Goal: Task Accomplishment & Management: Use online tool/utility

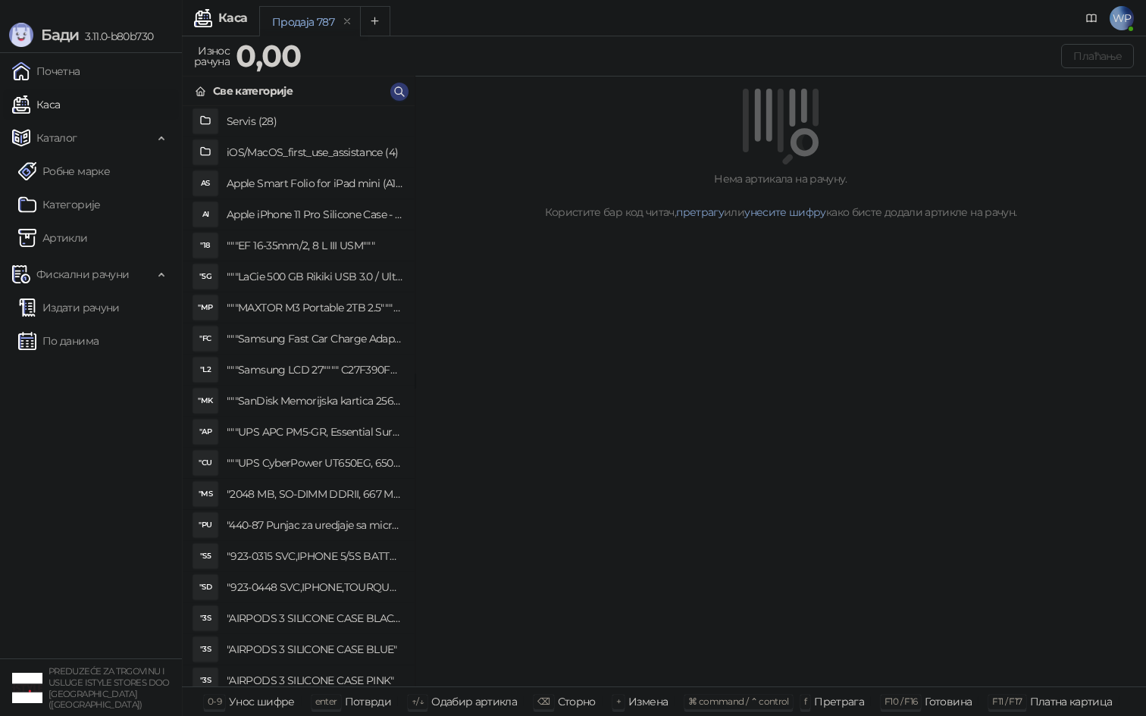
click at [73, 308] on link "Издати рачуни" at bounding box center [69, 308] width 102 height 30
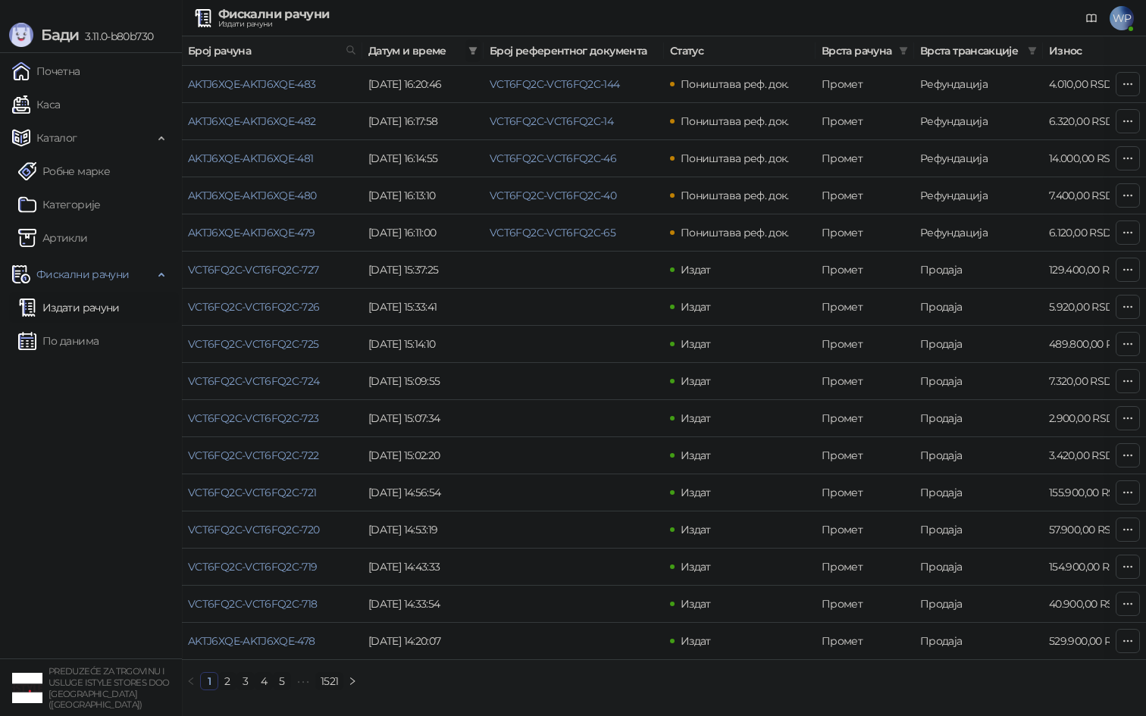
click at [475, 49] on icon "filter" at bounding box center [472, 50] width 9 height 9
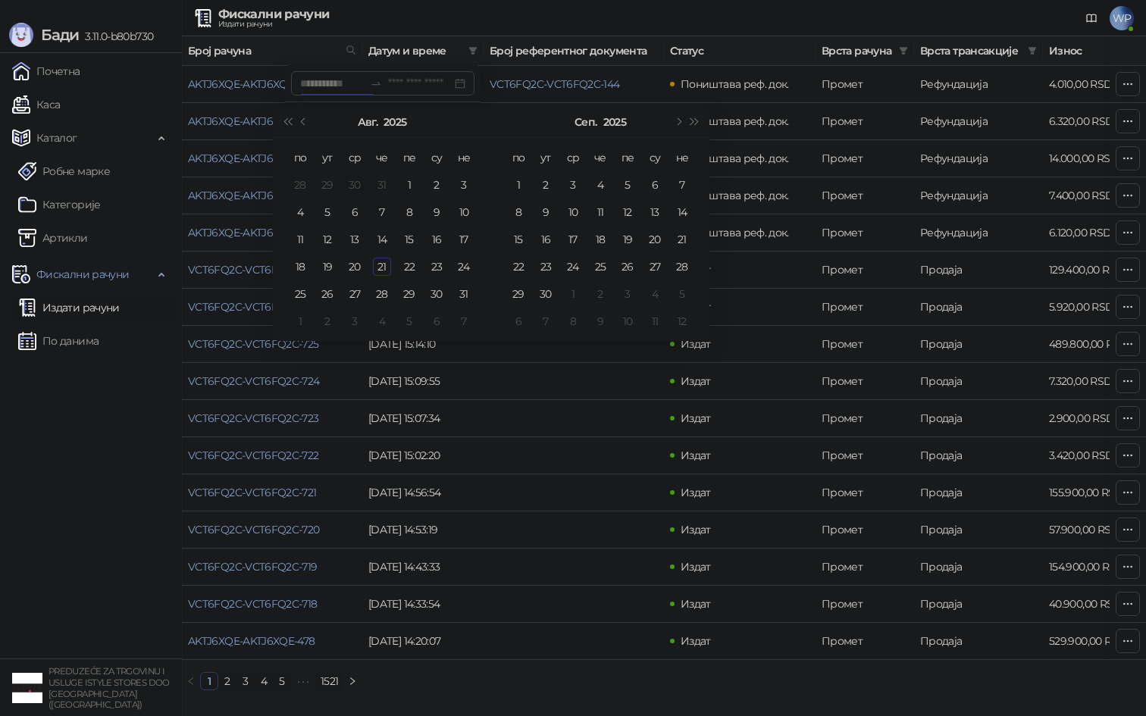
type input "**********"
click at [302, 236] on div "11" at bounding box center [300, 239] width 18 height 18
type input "**********"
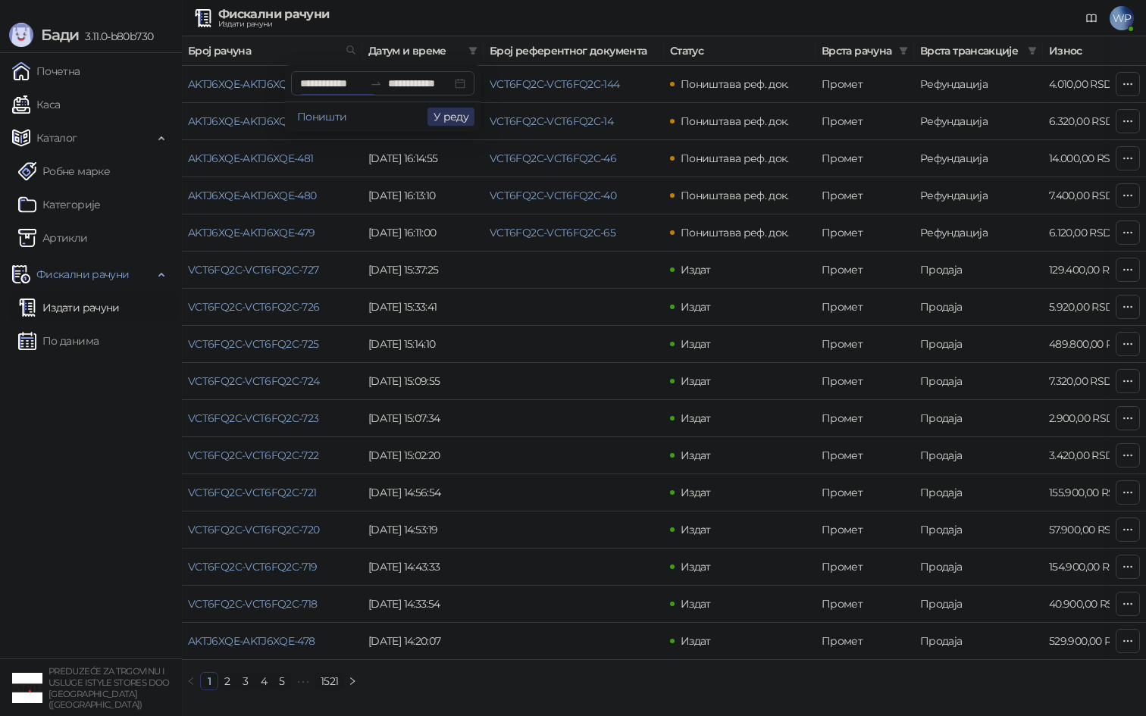
click at [446, 119] on button "У реду" at bounding box center [450, 117] width 47 height 18
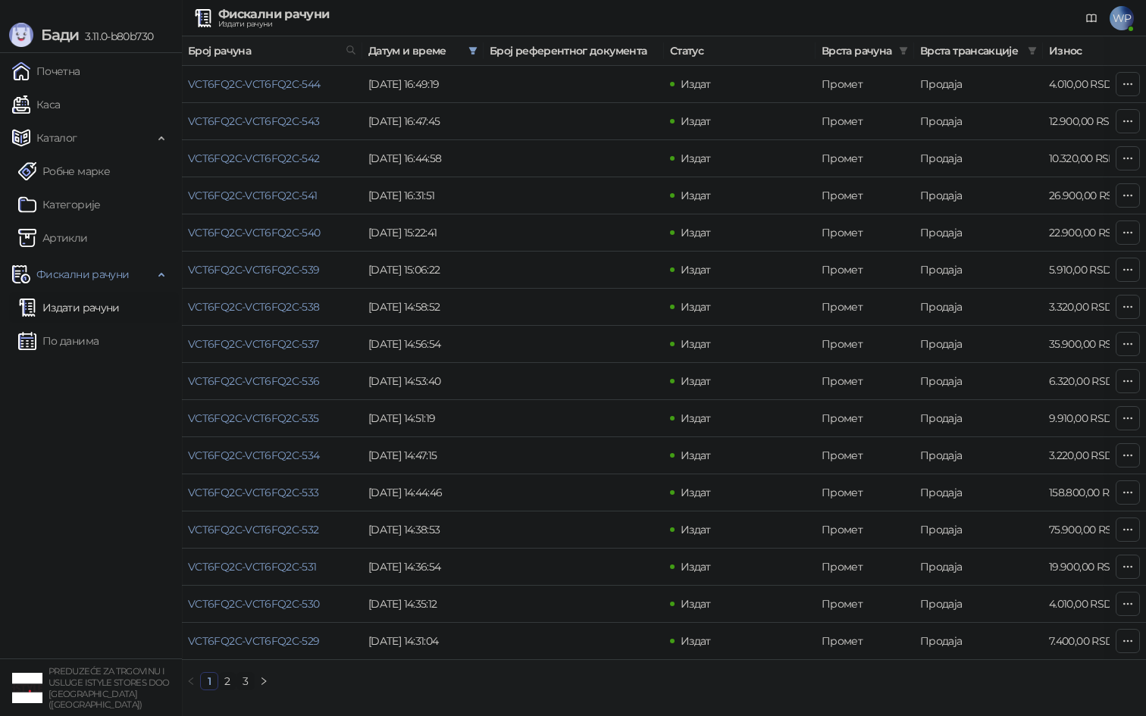
click at [230, 681] on link "2" at bounding box center [227, 681] width 17 height 17
click at [269, 490] on link "VCT6FQ2C-VCT6FQ2C-517" at bounding box center [252, 493] width 129 height 14
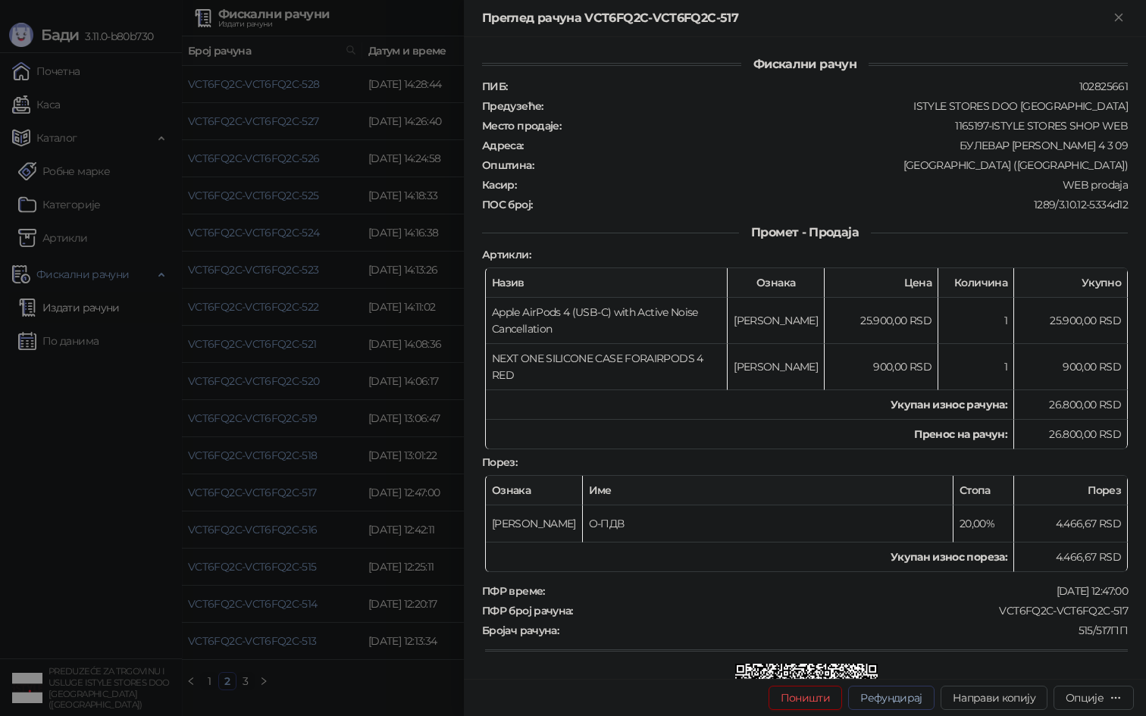
click at [873, 693] on button "Рефундирај" at bounding box center [891, 698] width 86 height 24
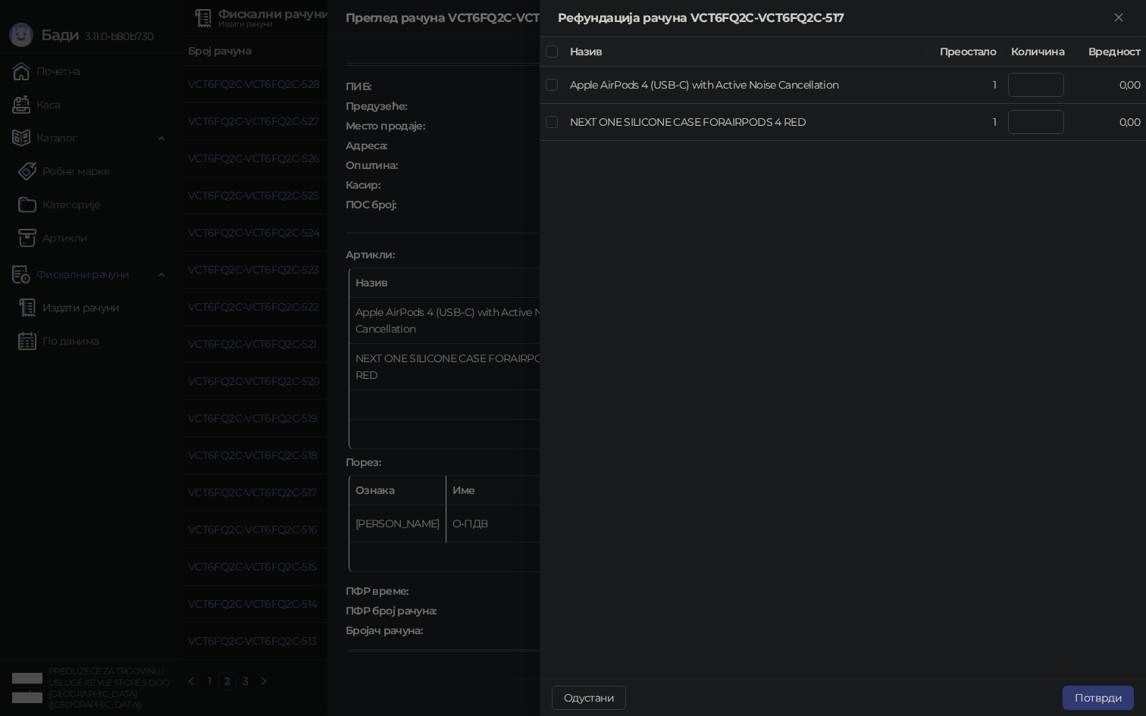
click at [545, 51] on th at bounding box center [552, 52] width 24 height 30
type input "*"
click at [1092, 700] on button "Потврди" at bounding box center [1098, 698] width 71 height 24
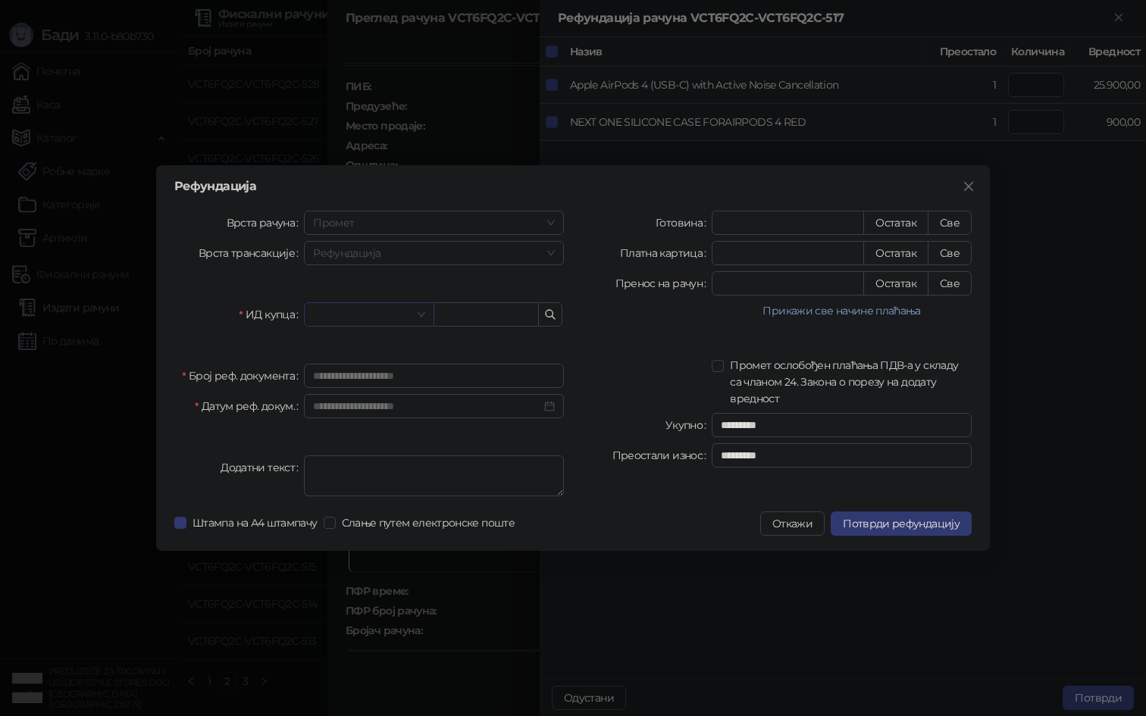
click at [364, 321] on input "search" at bounding box center [362, 314] width 98 height 23
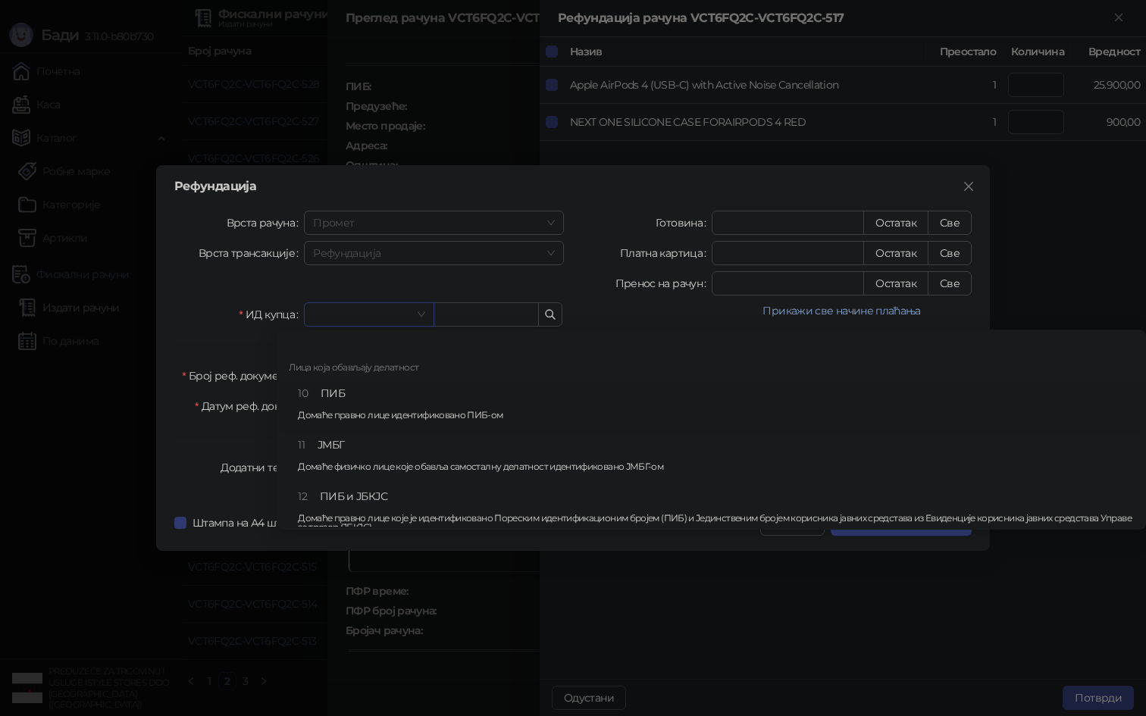
click at [343, 398] on div "10 ПИБ Домаће правно лице идентификовано ПИБ-ом" at bounding box center [716, 407] width 836 height 44
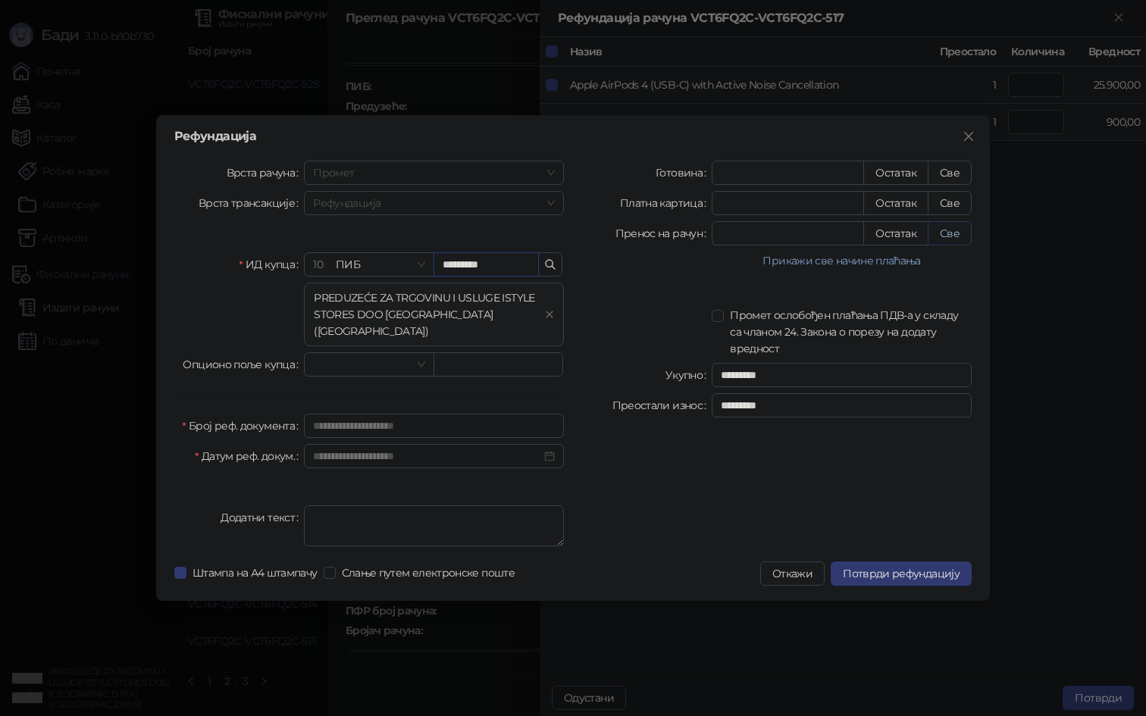
type input "*********"
click at [965, 239] on button "Све" at bounding box center [950, 233] width 44 height 24
type input "*****"
type input "****"
click at [660, 268] on div at bounding box center [647, 261] width 130 height 18
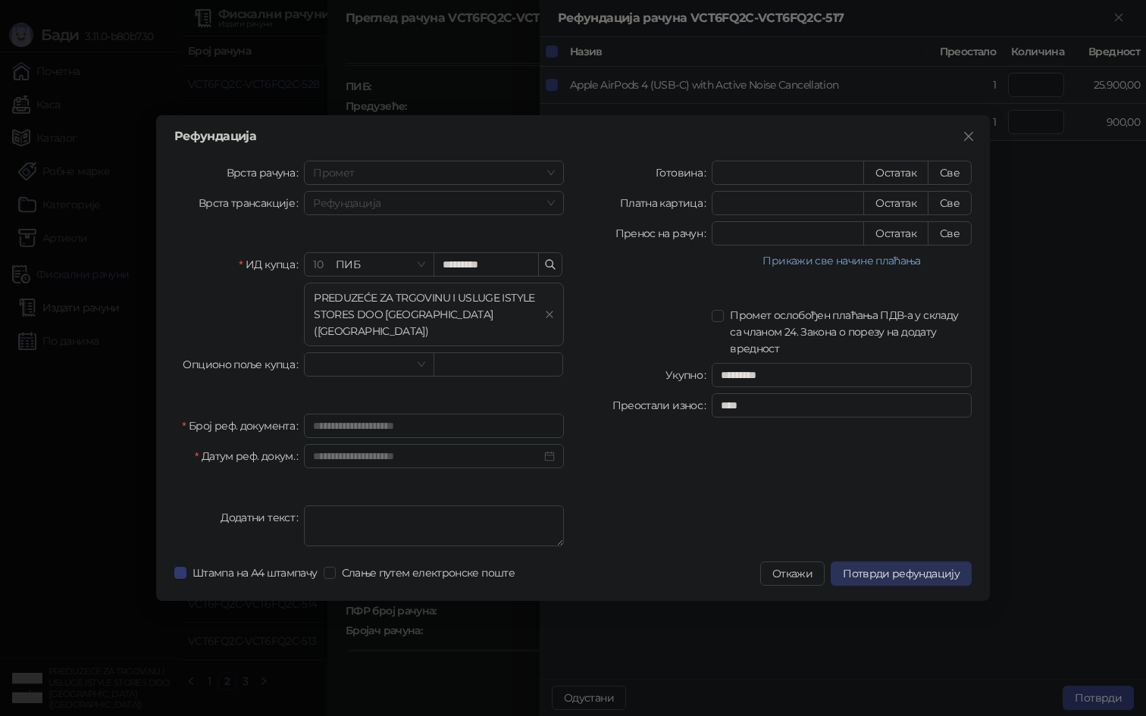
click at [882, 568] on span "Потврди рефундацију" at bounding box center [901, 574] width 117 height 14
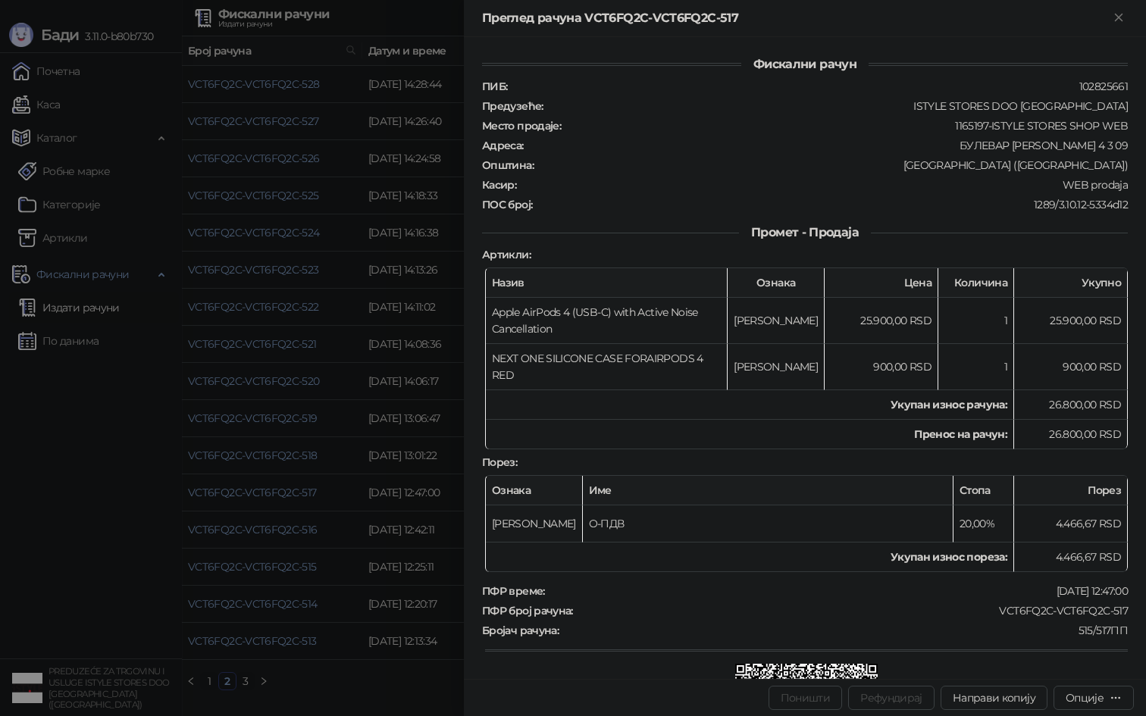
click at [76, 130] on div at bounding box center [573, 358] width 1146 height 716
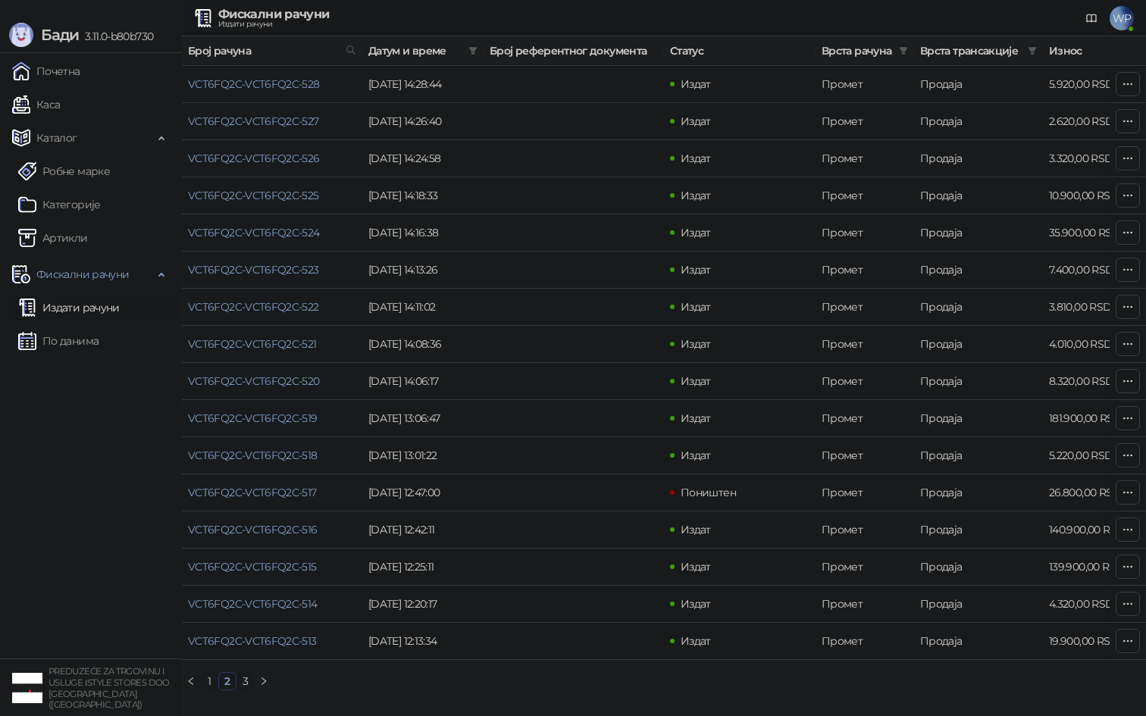
click at [58, 312] on link "Издати рачуни" at bounding box center [69, 308] width 102 height 30
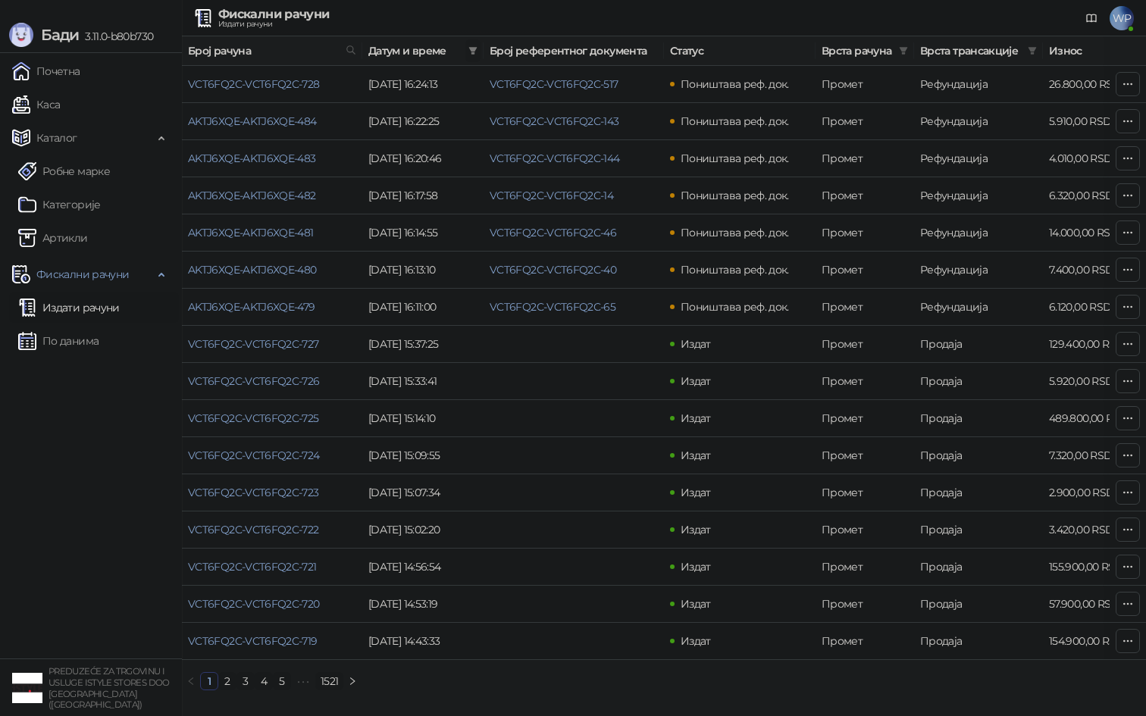
click at [473, 55] on icon "filter" at bounding box center [472, 50] width 9 height 9
click at [326, 85] on input at bounding box center [332, 83] width 64 height 17
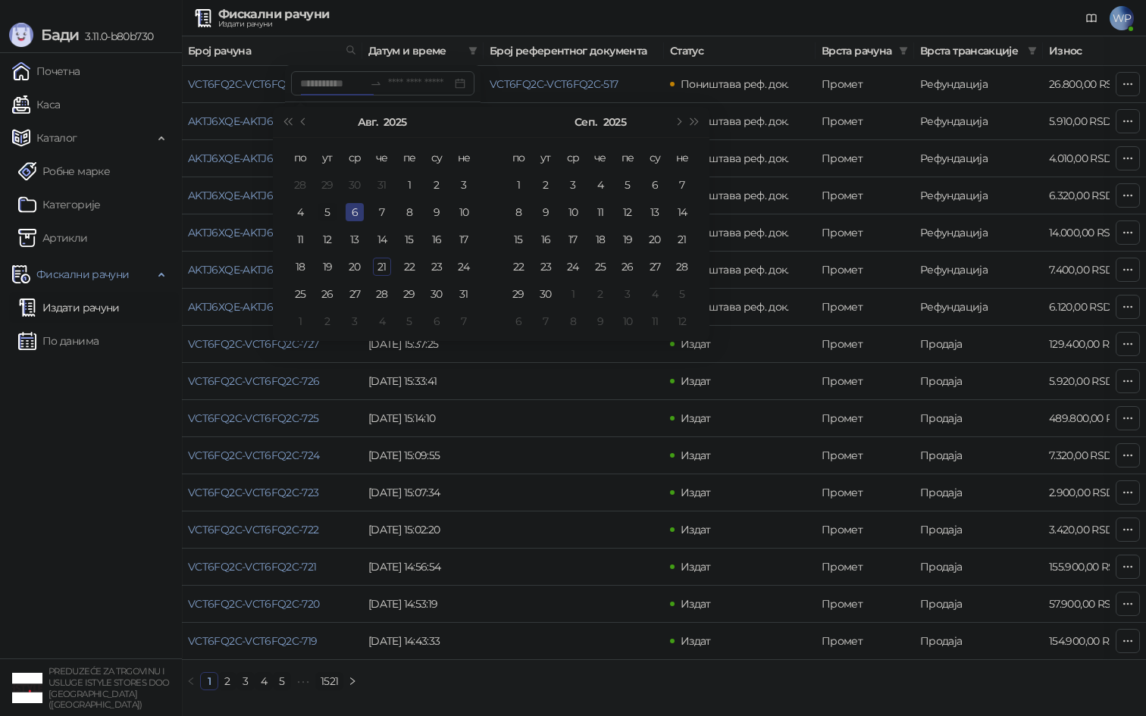
type input "**********"
click at [324, 211] on div "5" at bounding box center [327, 212] width 18 height 18
type input "**********"
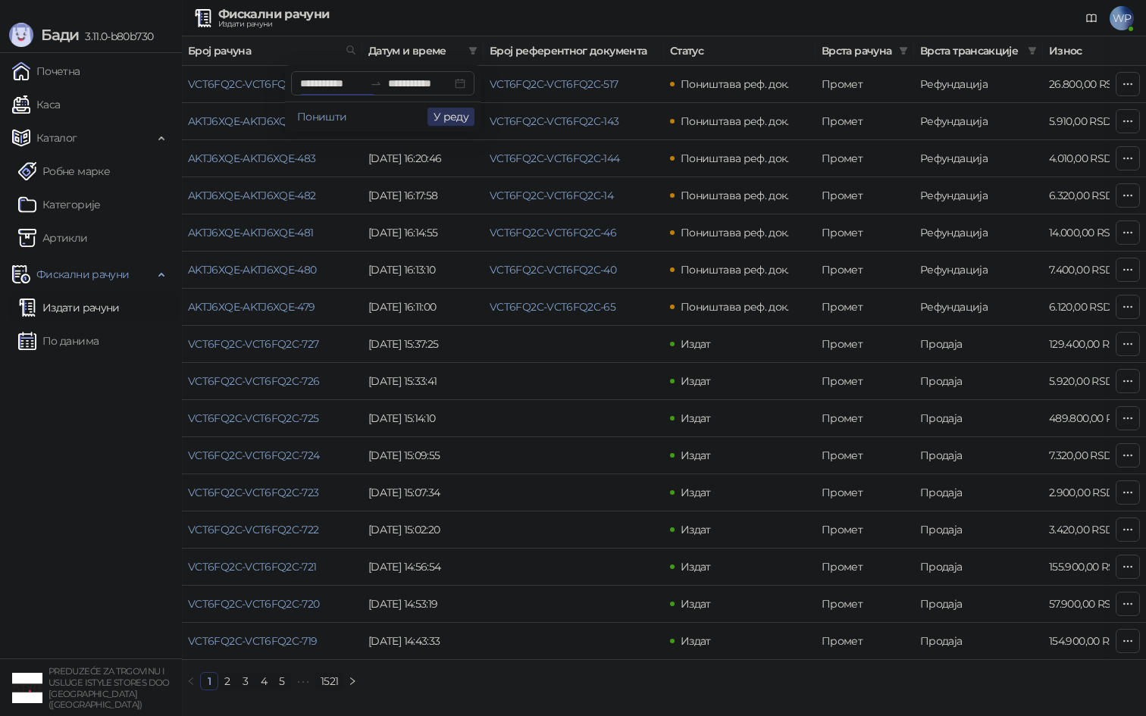
click at [445, 116] on button "У реду" at bounding box center [450, 117] width 47 height 18
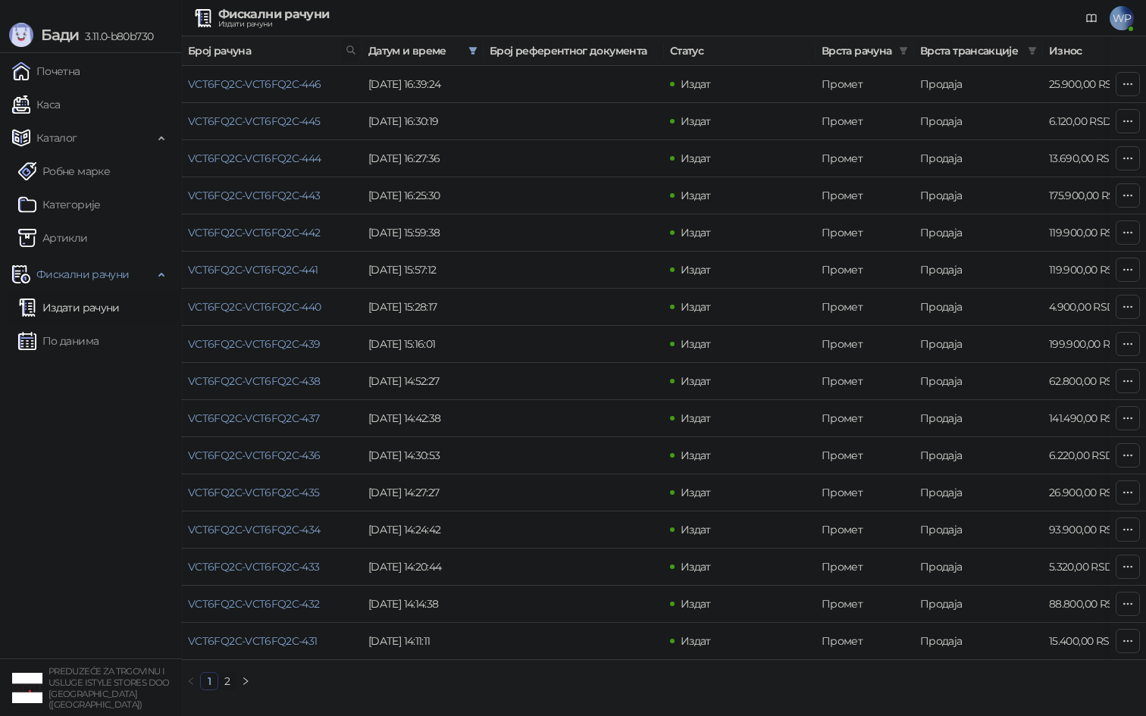
click at [351, 46] on icon at bounding box center [351, 50] width 8 height 8
type input "***"
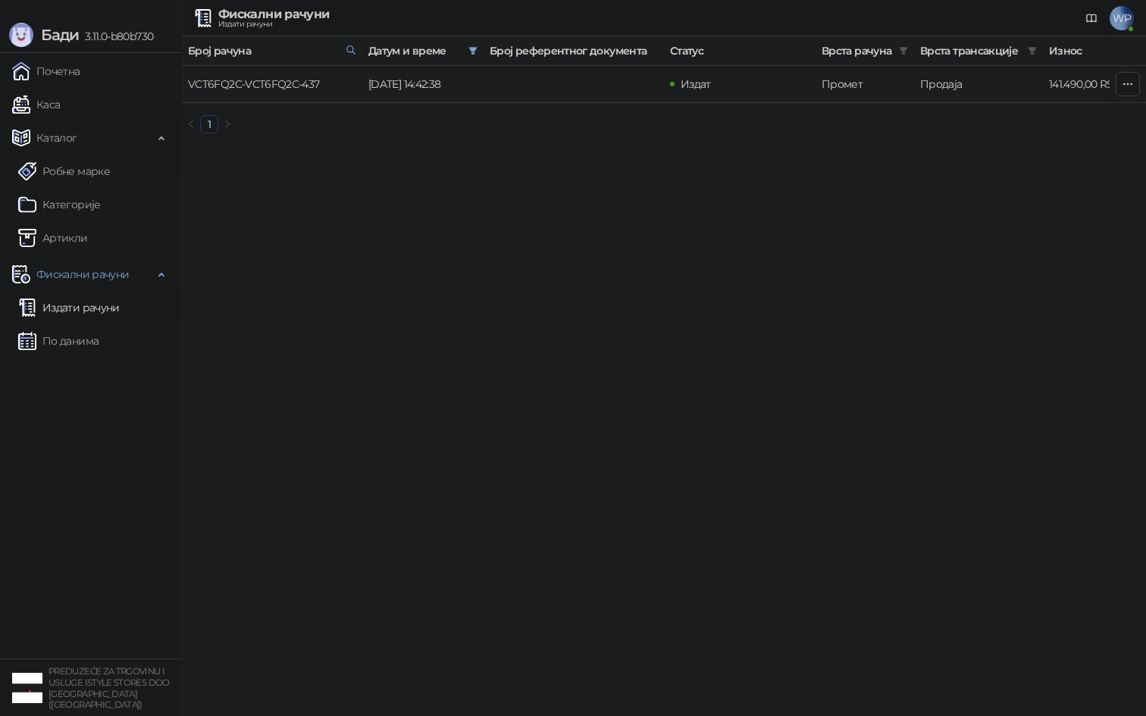
click at [283, 86] on link "VCT6FQ2C-VCT6FQ2C-437" at bounding box center [254, 84] width 132 height 14
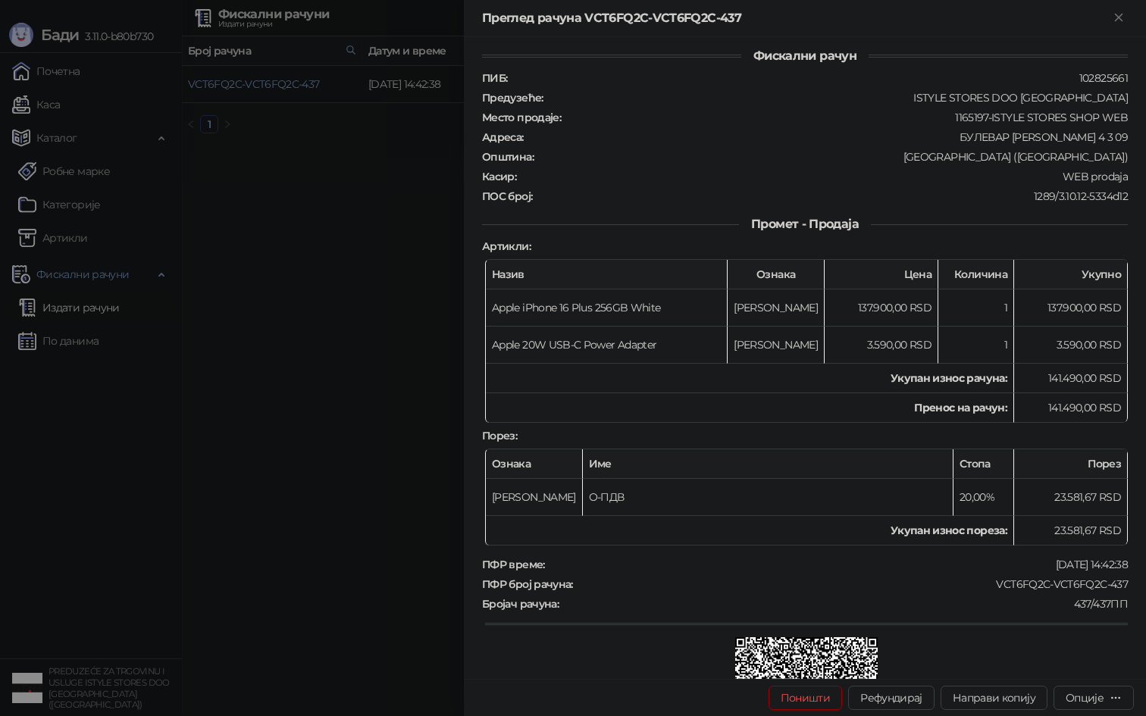
scroll to position [1, 0]
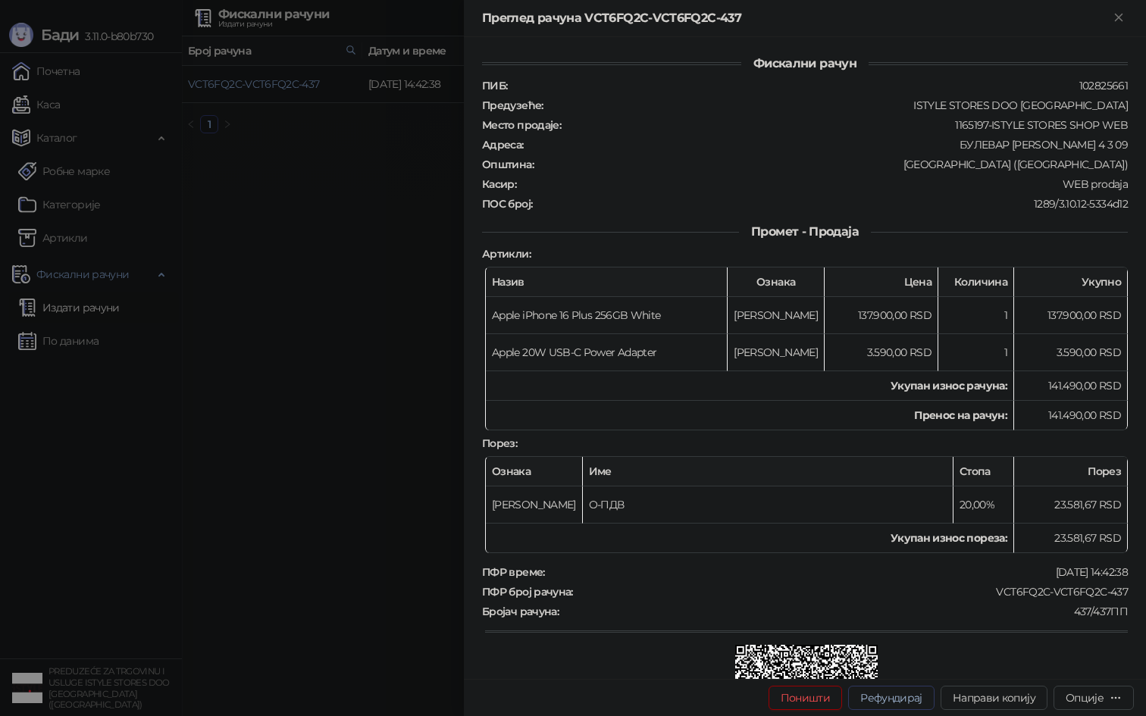
click at [881, 693] on button "Рефундирај" at bounding box center [891, 698] width 86 height 24
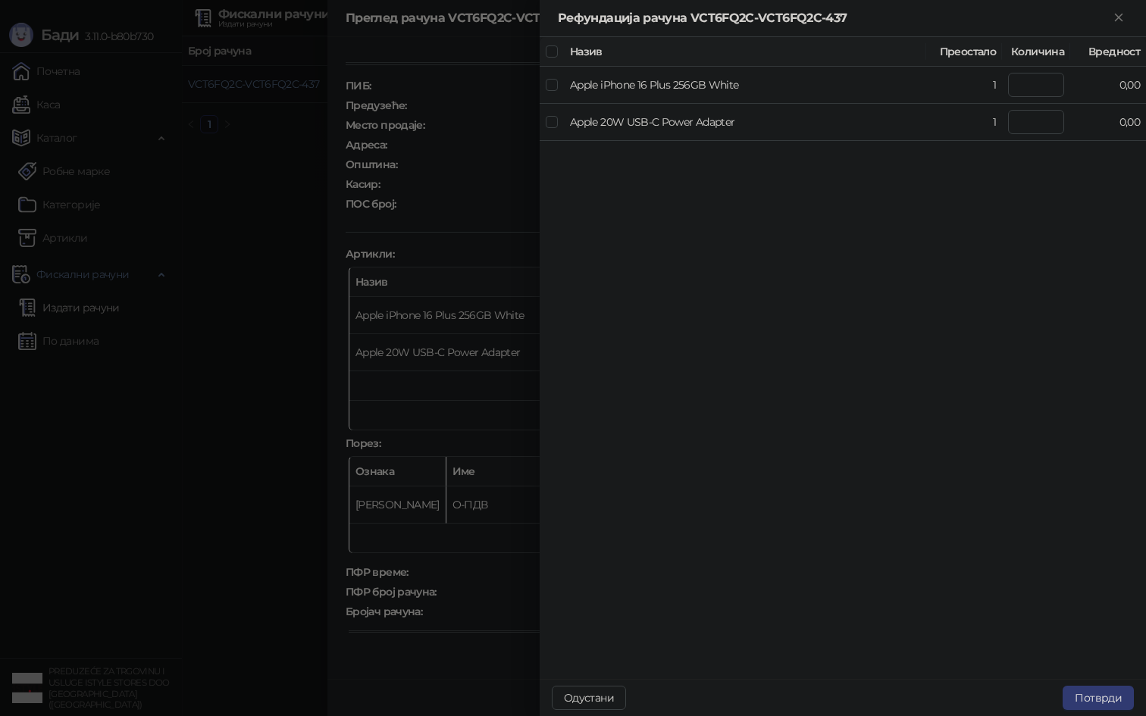
type input "*"
click at [1098, 697] on button "Потврди" at bounding box center [1098, 698] width 71 height 24
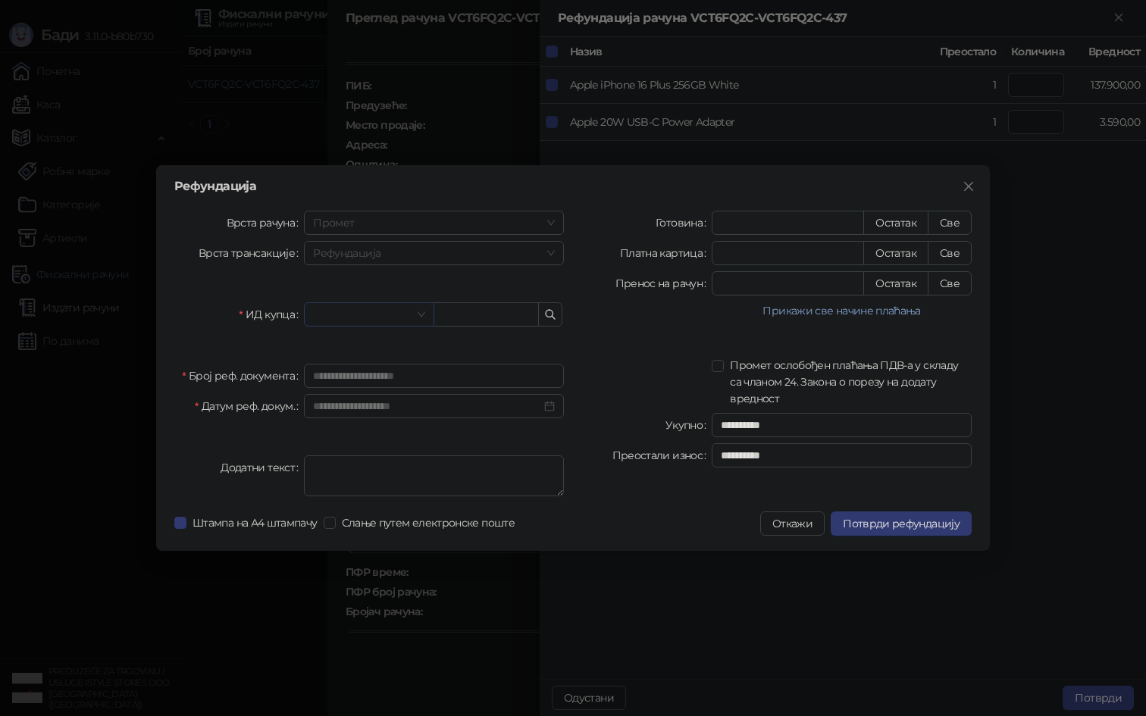
click at [355, 318] on input "search" at bounding box center [362, 314] width 98 height 23
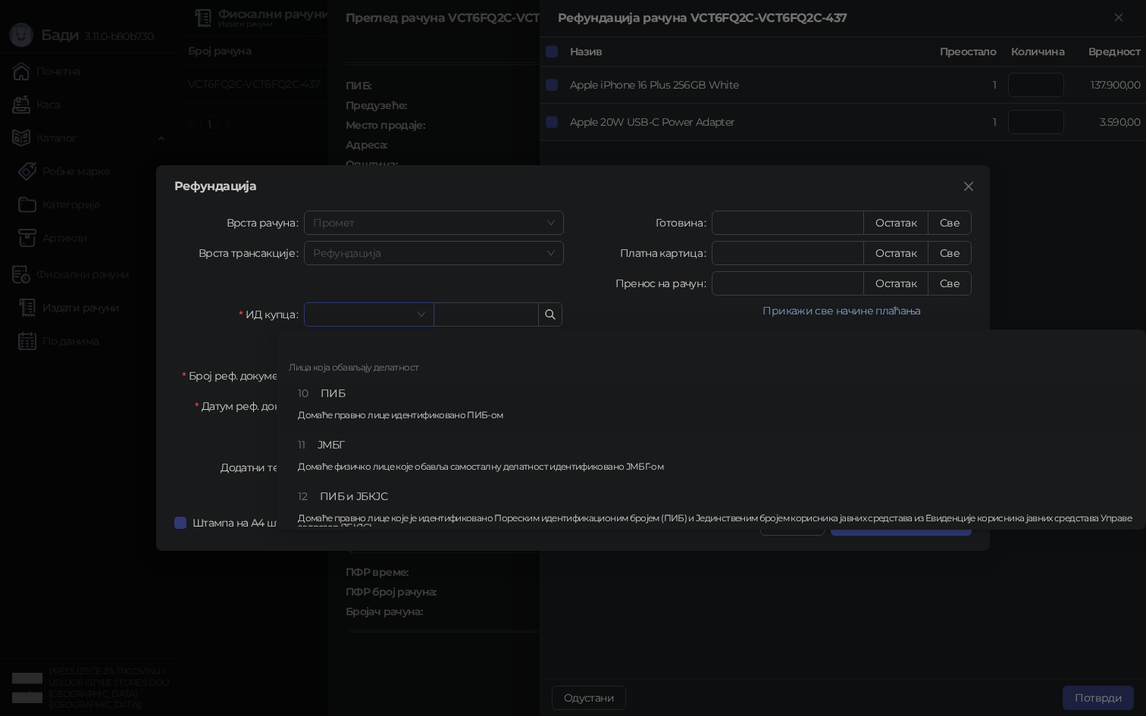
click at [363, 400] on div "10 ПИБ Домаће правно лице идентификовано ПИБ-ом" at bounding box center [716, 407] width 836 height 44
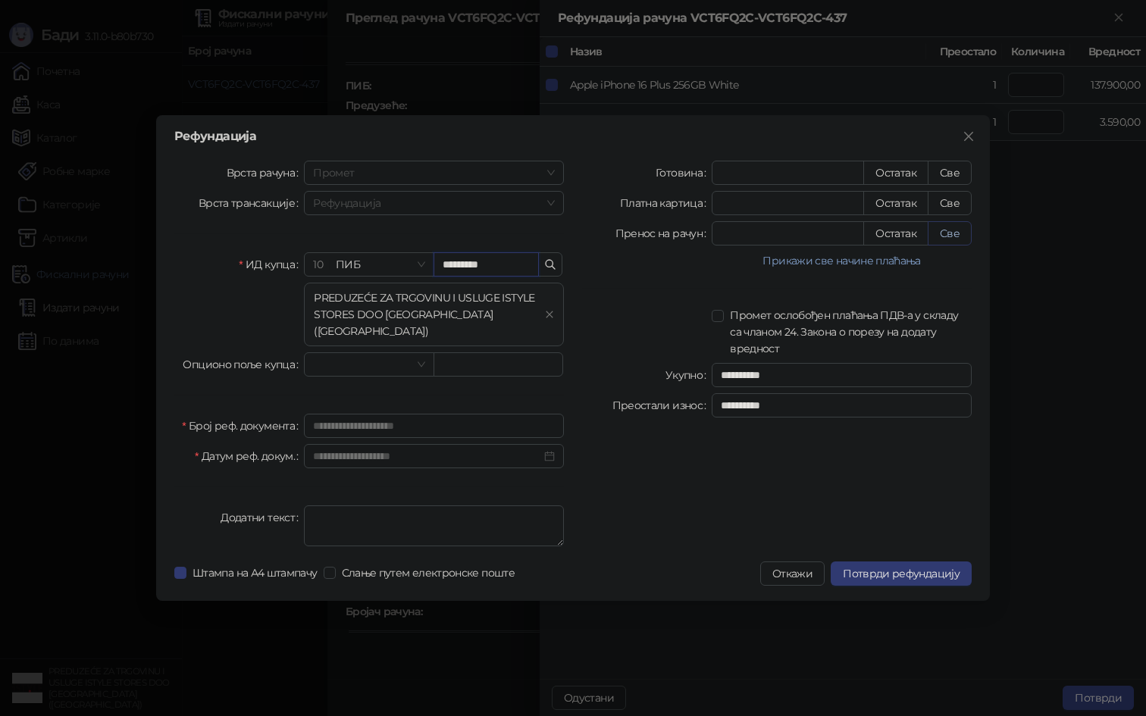
type input "*********"
click at [949, 242] on button "Све" at bounding box center [950, 233] width 44 height 24
type input "******"
type input "****"
click at [642, 324] on div at bounding box center [647, 332] width 130 height 50
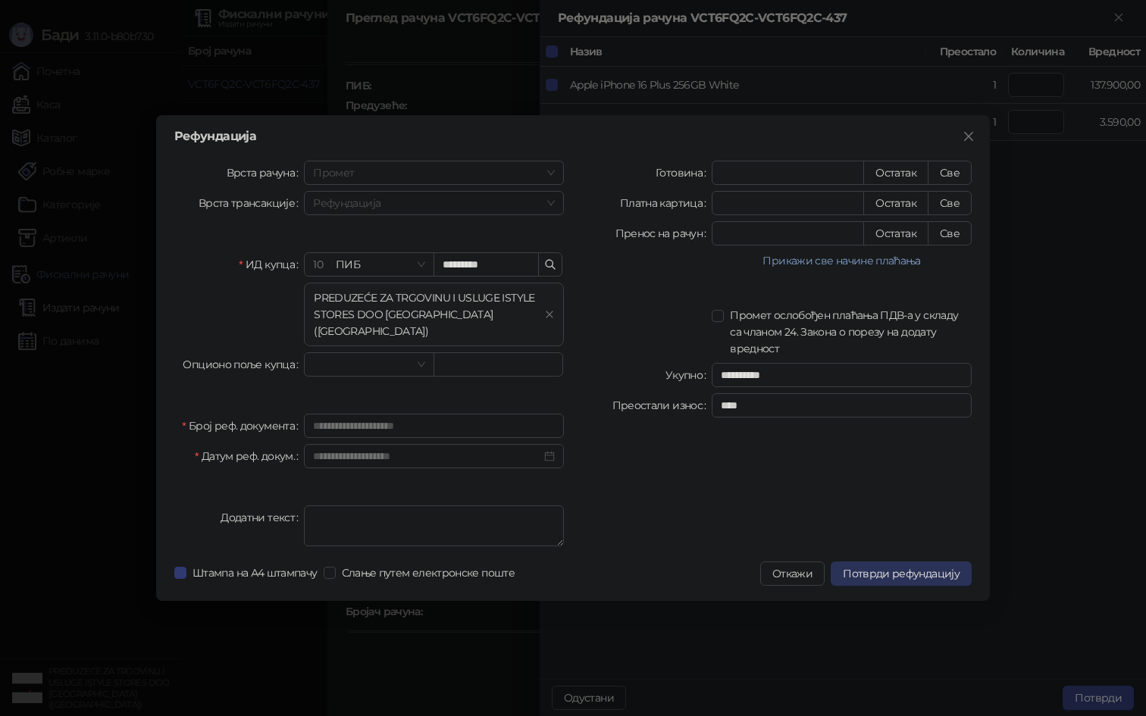
click at [882, 567] on span "Потврди рефундацију" at bounding box center [901, 574] width 117 height 14
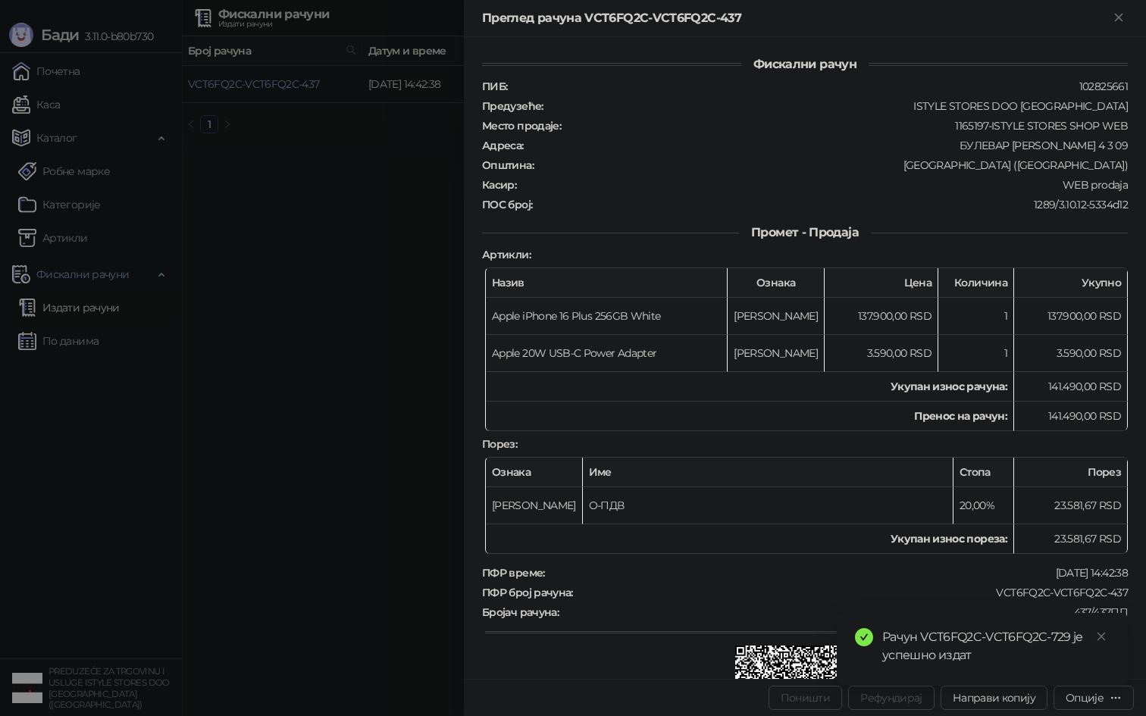
click at [27, 100] on div at bounding box center [573, 358] width 1146 height 716
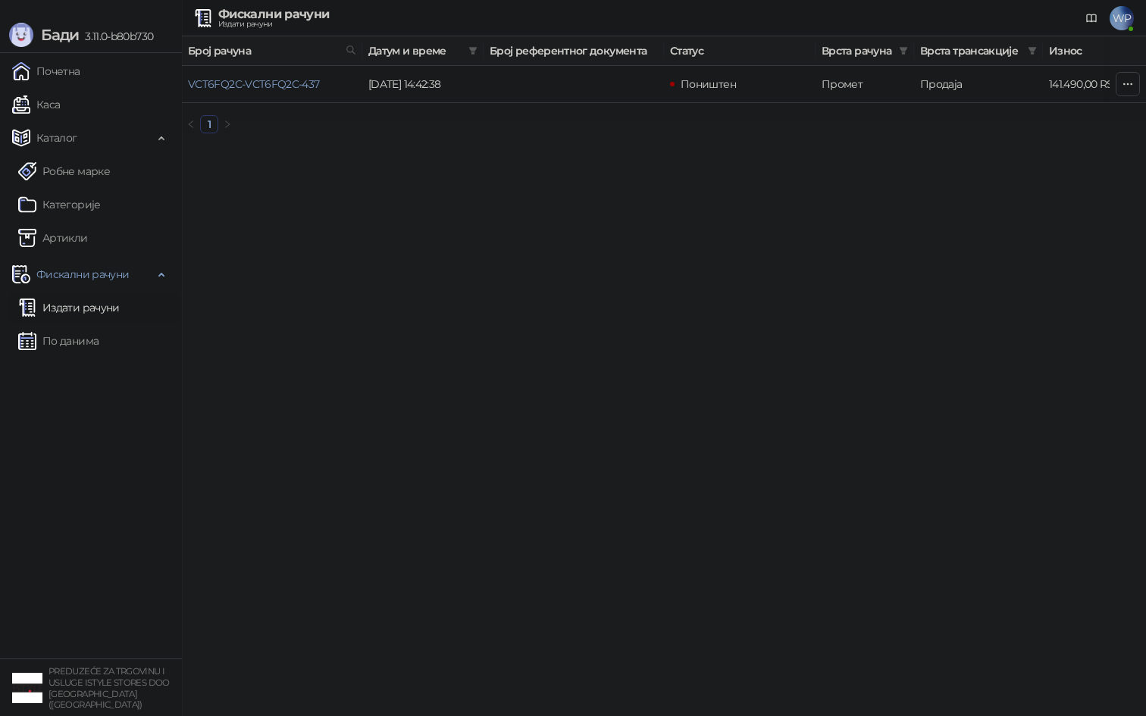
click at [55, 305] on link "Издати рачуни" at bounding box center [69, 308] width 102 height 30
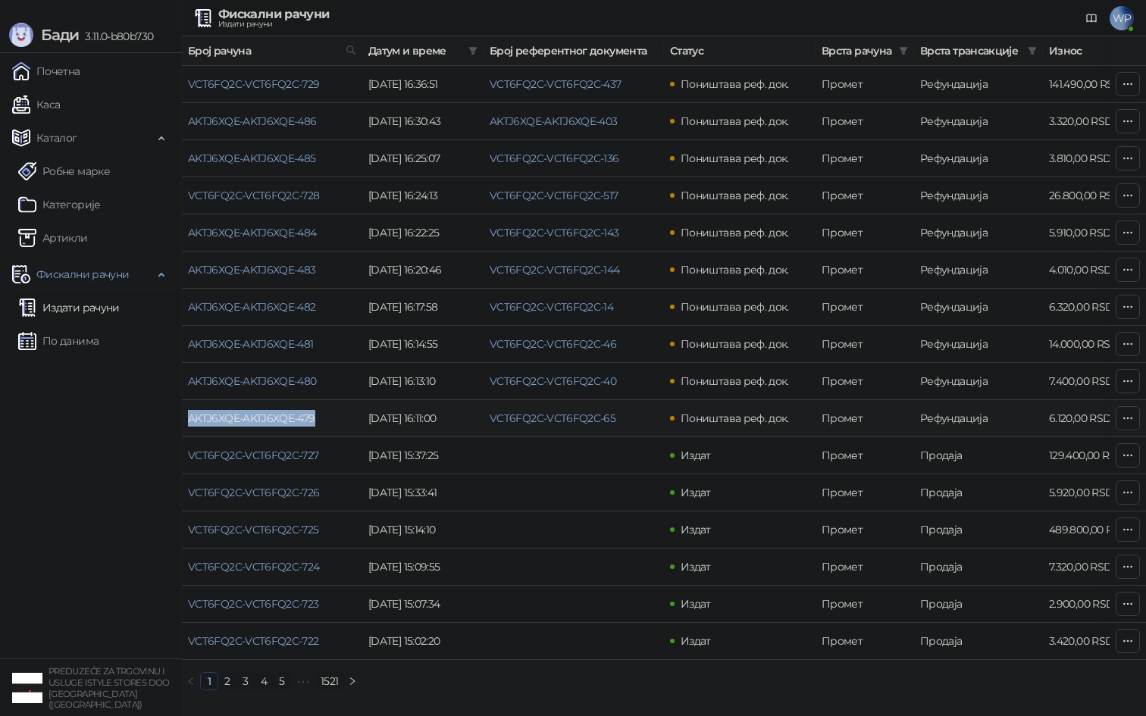
drag, startPoint x: 330, startPoint y: 424, endPoint x: 187, endPoint y: 421, distance: 143.3
click at [187, 421] on td "AKTJ6XQE-AKTJ6XQE-479" at bounding box center [272, 418] width 180 height 37
copy link "AKTJ6XQE-AKTJ6XQE-479"
click at [262, 415] on link "AKTJ6XQE-AKTJ6XQE-479" at bounding box center [251, 419] width 127 height 14
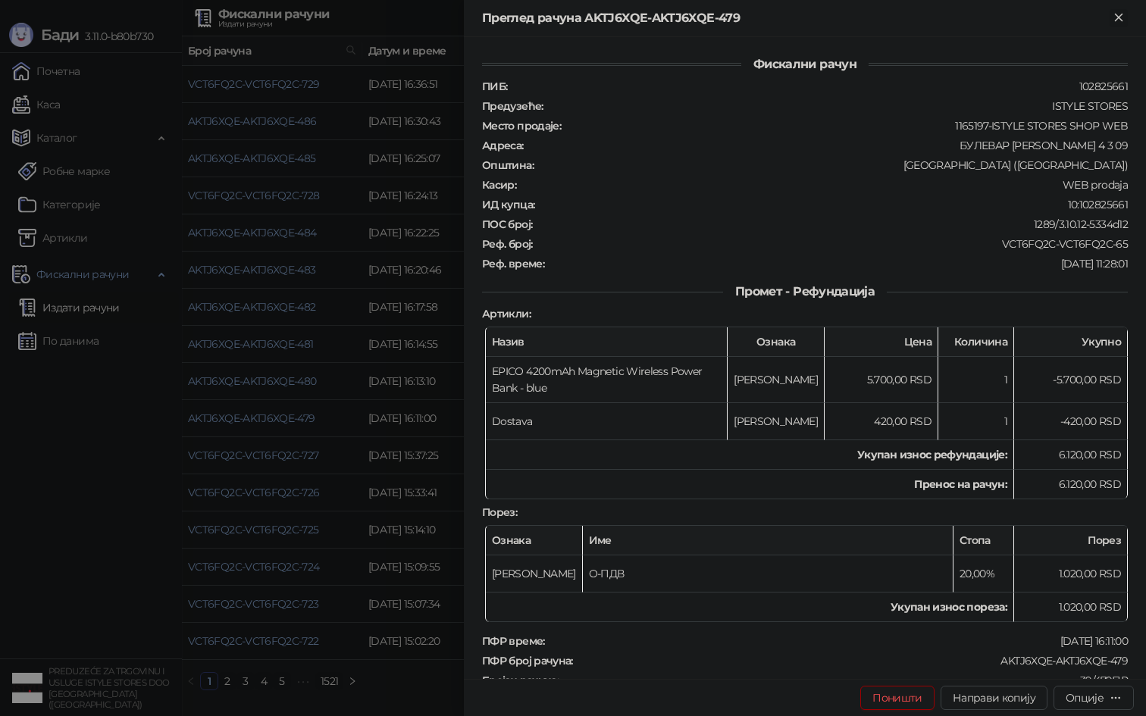
click at [1117, 15] on icon "Close" at bounding box center [1119, 18] width 14 height 14
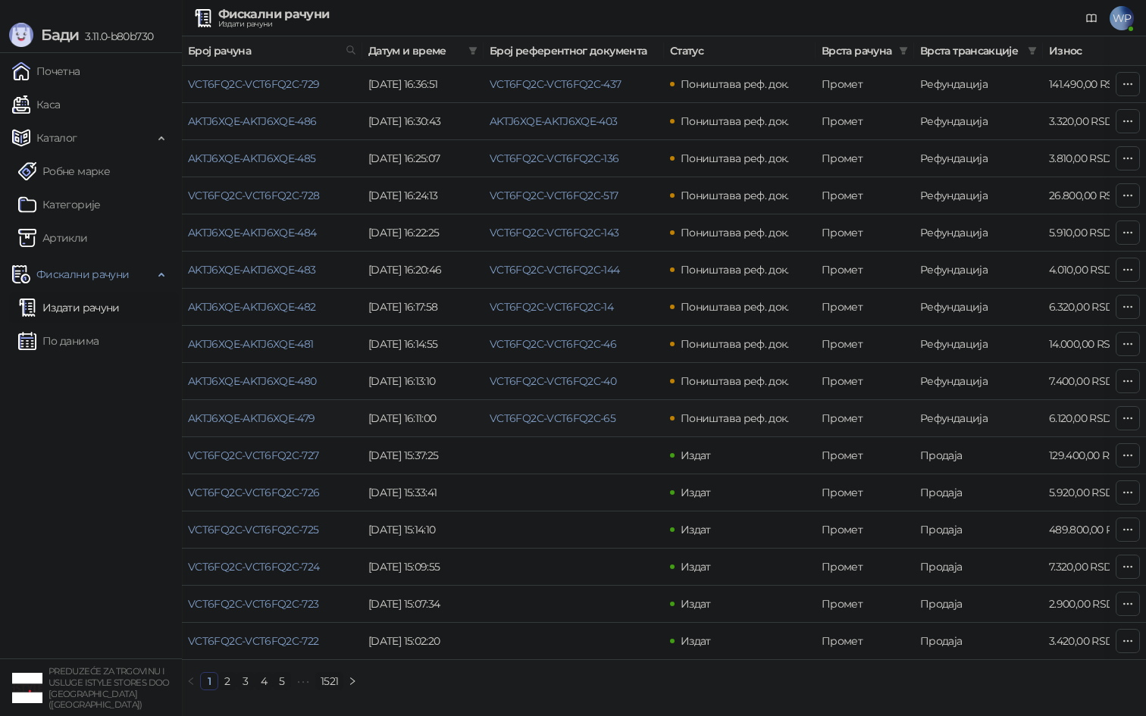
click at [321, 421] on td "AKTJ6XQE-AKTJ6XQE-479" at bounding box center [272, 418] width 180 height 37
drag, startPoint x: 321, startPoint y: 421, endPoint x: 191, endPoint y: 425, distance: 130.4
click at [191, 425] on td "AKTJ6XQE-AKTJ6XQE-479" at bounding box center [272, 418] width 180 height 37
copy link "AKTJ6XQE-AKTJ6XQE-479"
drag, startPoint x: 620, startPoint y: 416, endPoint x: 490, endPoint y: 417, distance: 130.4
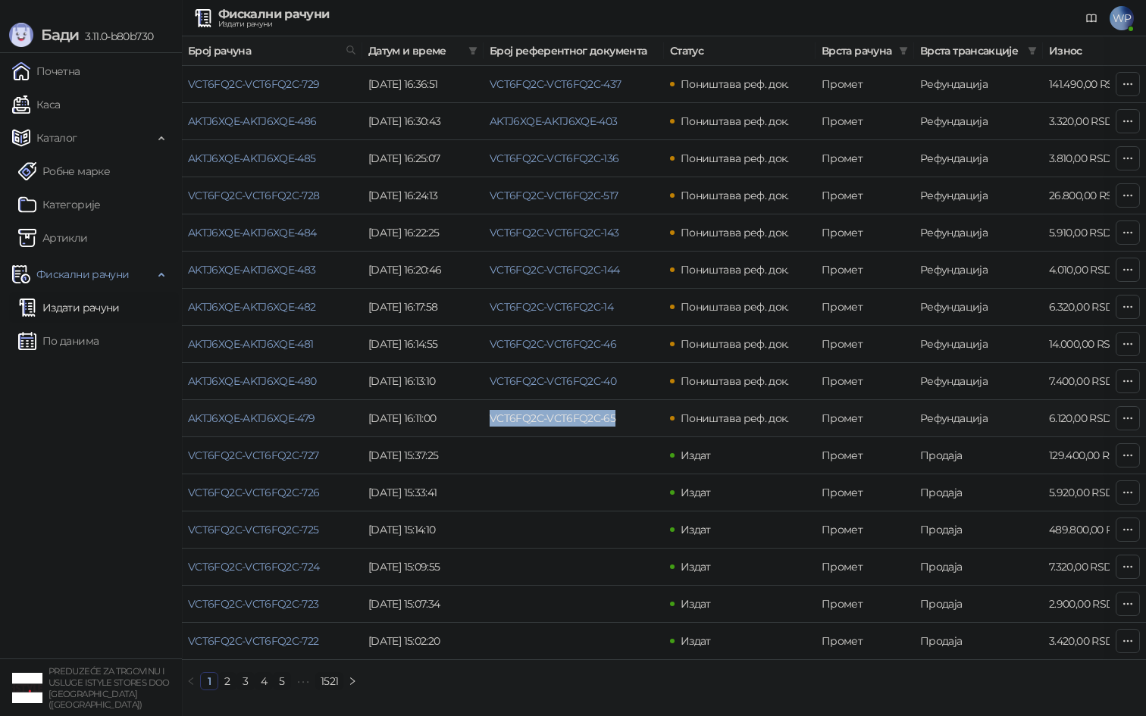
click at [490, 417] on td "VCT6FQ2C-VCT6FQ2C-65" at bounding box center [574, 418] width 180 height 37
copy link "VCT6FQ2C-VCT6FQ2C-65"
click at [523, 421] on link "VCT6FQ2C-VCT6FQ2C-65" at bounding box center [553, 419] width 126 height 14
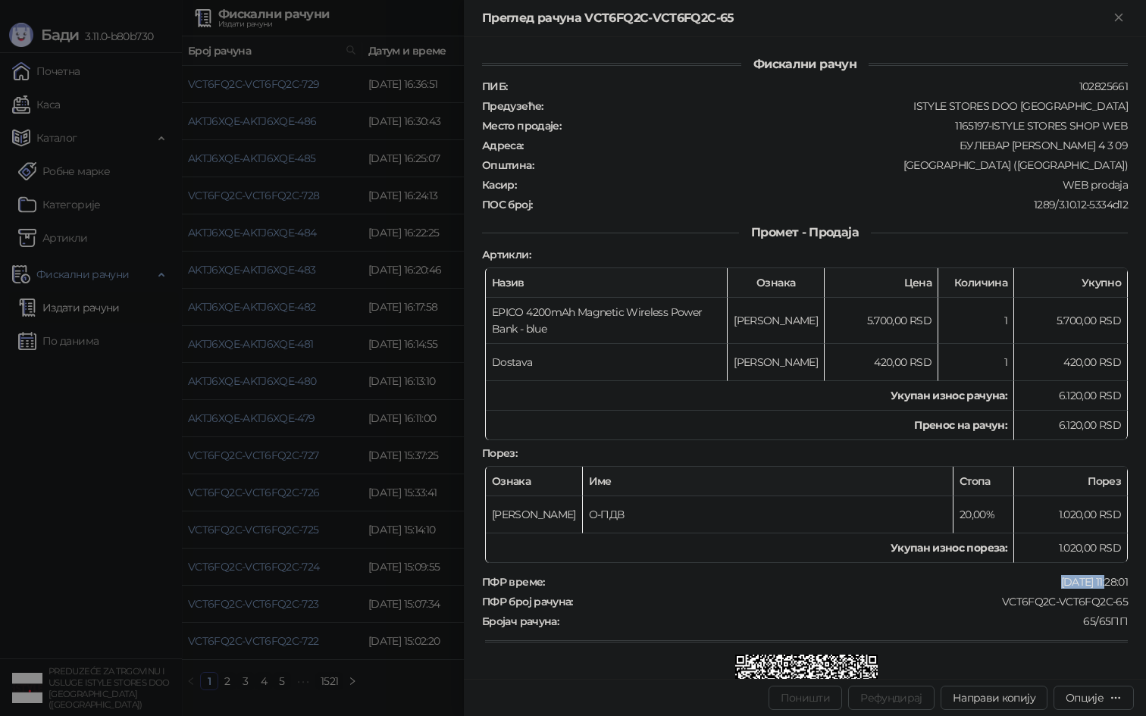
drag, startPoint x: 1042, startPoint y: 565, endPoint x: 1094, endPoint y: 563, distance: 51.6
click at [1094, 575] on div "[DATE] 11:28:01" at bounding box center [837, 582] width 583 height 14
copy div "[DATE]"
drag, startPoint x: 1050, startPoint y: 404, endPoint x: 1094, endPoint y: 409, distance: 44.3
click at [1094, 411] on td "6.120,00 RSD" at bounding box center [1071, 426] width 114 height 30
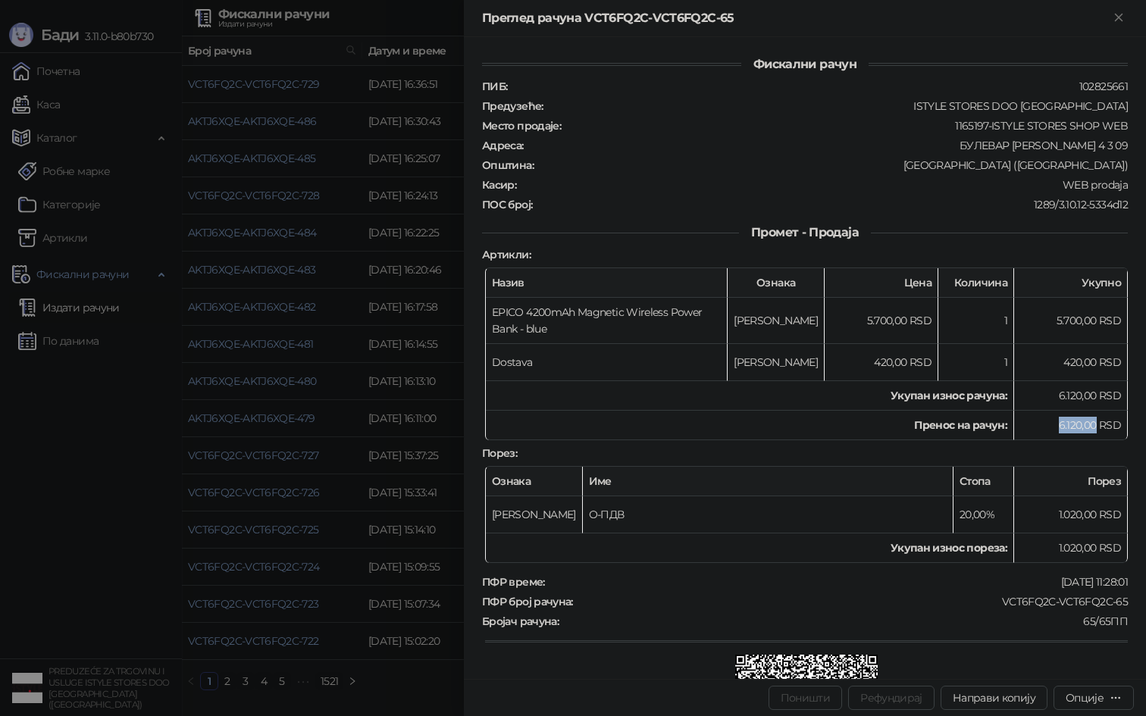
copy td "6.120,00"
click at [71, 434] on div at bounding box center [573, 358] width 1146 height 716
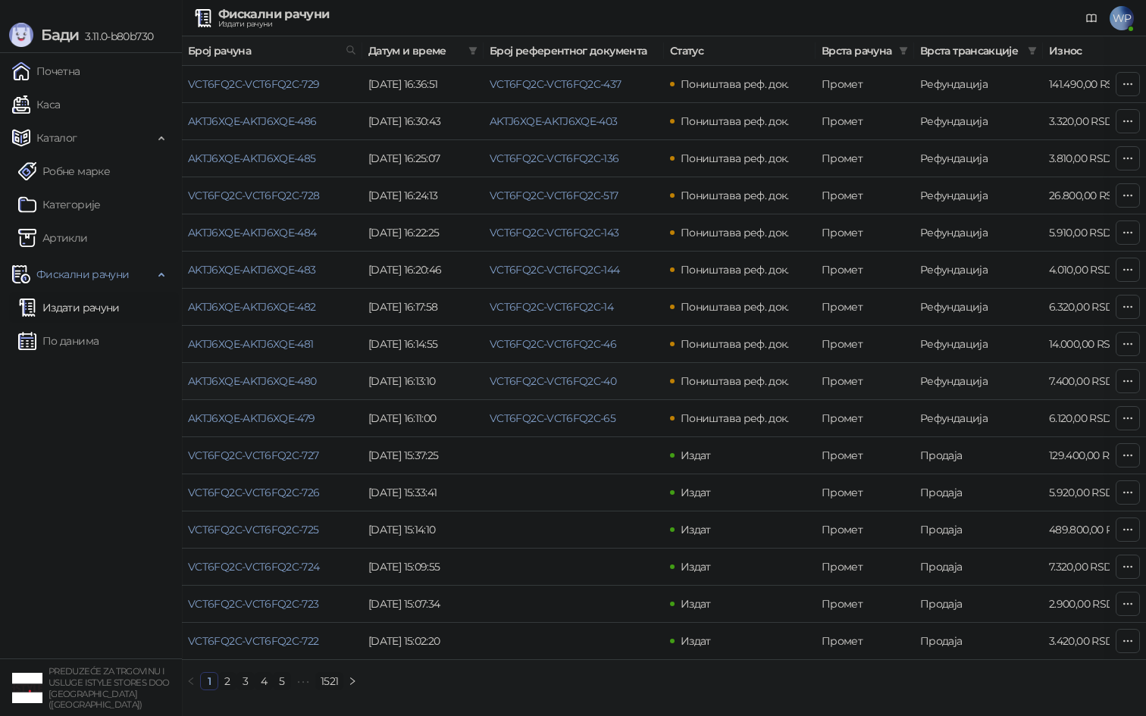
click at [327, 384] on td "AKTJ6XQE-AKTJ6XQE-480" at bounding box center [272, 381] width 180 height 37
drag, startPoint x: 327, startPoint y: 383, endPoint x: 191, endPoint y: 382, distance: 136.4
click at [191, 382] on td "AKTJ6XQE-AKTJ6XQE-480" at bounding box center [272, 381] width 180 height 37
copy link "AKTJ6XQE-AKTJ6XQE-480"
drag, startPoint x: 626, startPoint y: 384, endPoint x: 487, endPoint y: 382, distance: 139.5
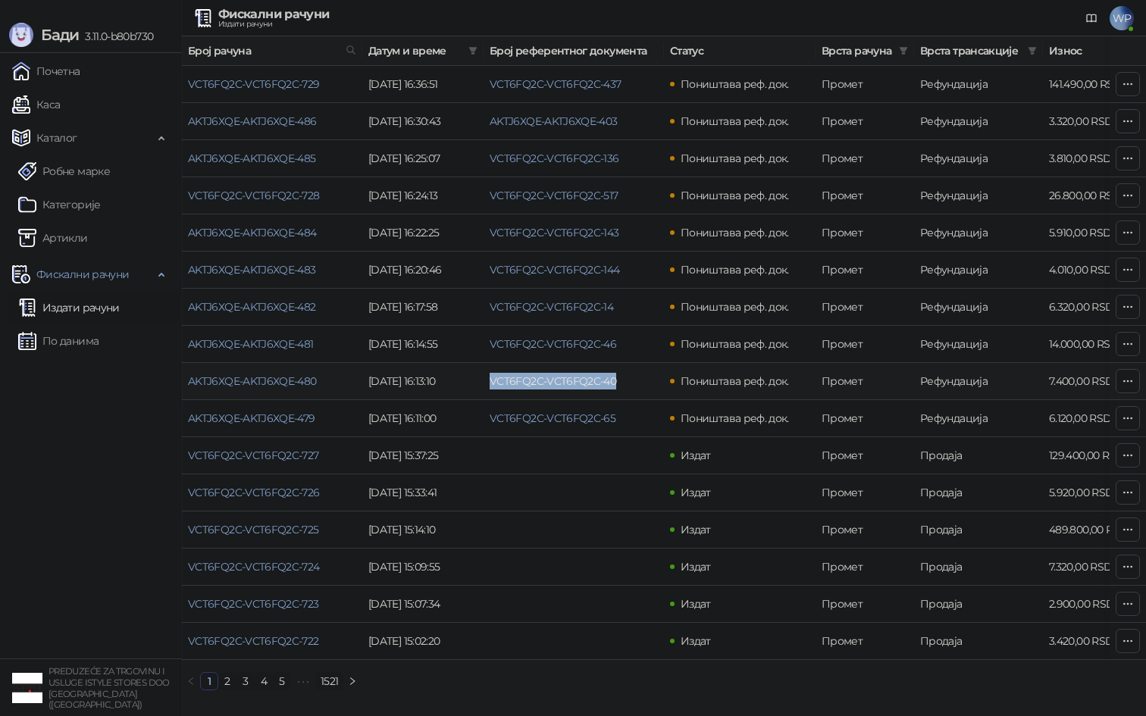
click at [487, 382] on td "VCT6FQ2C-VCT6FQ2C-40" at bounding box center [574, 381] width 180 height 37
copy link "VCT6FQ2C-VCT6FQ2C-40"
click at [583, 376] on link "VCT6FQ2C-VCT6FQ2C-40" at bounding box center [553, 381] width 127 height 14
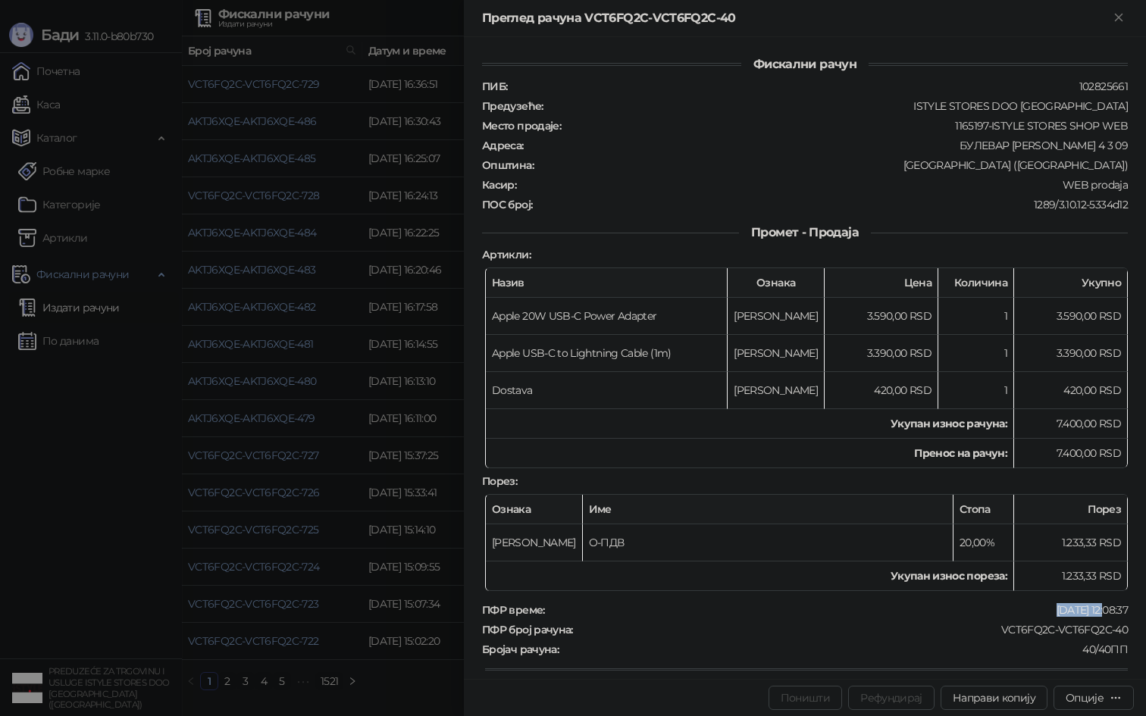
drag, startPoint x: 1034, startPoint y: 603, endPoint x: 1088, endPoint y: 603, distance: 53.8
click at [1088, 603] on div "[DATE] 12:08:37" at bounding box center [837, 610] width 583 height 14
copy div "[DATE]"
drag, startPoint x: 1054, startPoint y: 446, endPoint x: 1097, endPoint y: 446, distance: 43.2
click at [1097, 446] on td "7.400,00 RSD" at bounding box center [1071, 454] width 114 height 30
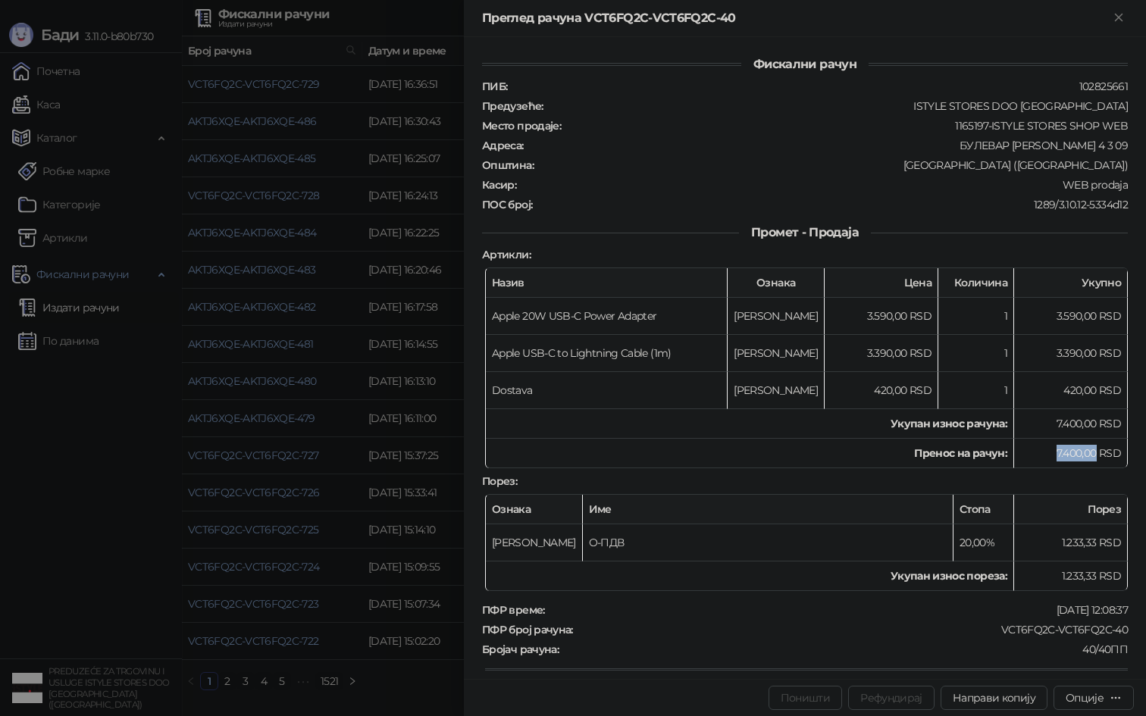
copy td "7.400,00"
click at [124, 516] on div at bounding box center [573, 358] width 1146 height 716
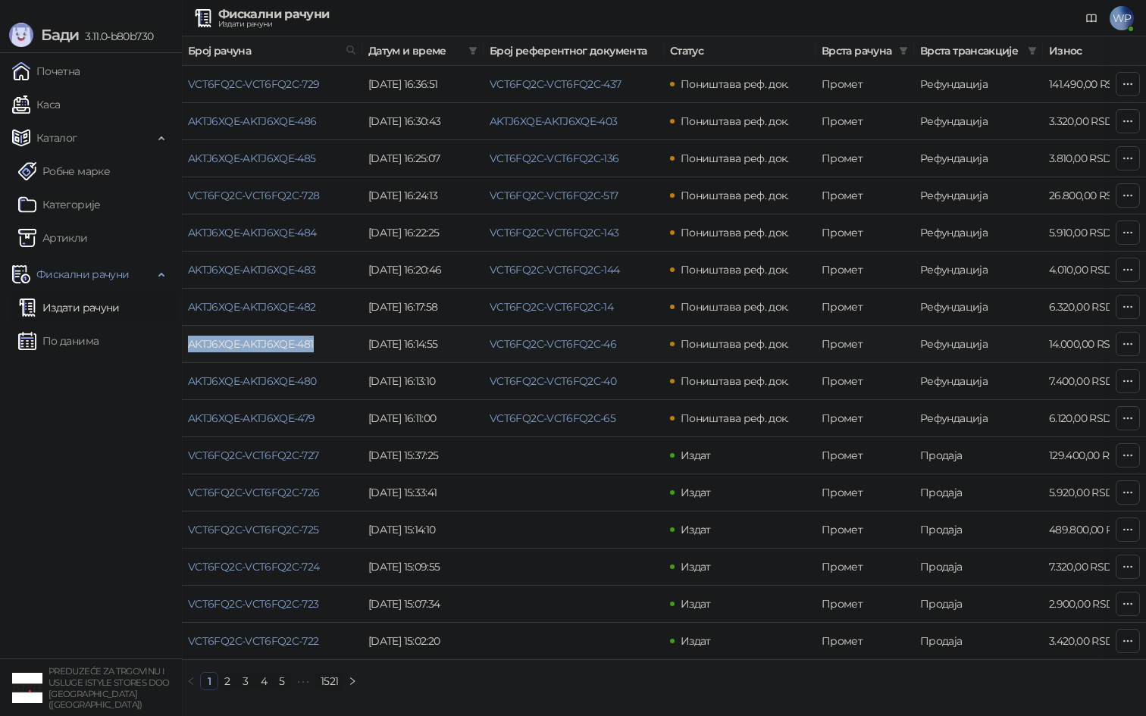
drag, startPoint x: 320, startPoint y: 343, endPoint x: 189, endPoint y: 342, distance: 131.1
click at [189, 342] on td "AKTJ6XQE-AKTJ6XQE-481" at bounding box center [272, 344] width 180 height 37
copy link "AKTJ6XQE-AKTJ6XQE-481"
drag, startPoint x: 628, startPoint y: 343, endPoint x: 485, endPoint y: 346, distance: 142.5
click at [485, 346] on td "VCT6FQ2C-VCT6FQ2C-46" at bounding box center [574, 344] width 180 height 37
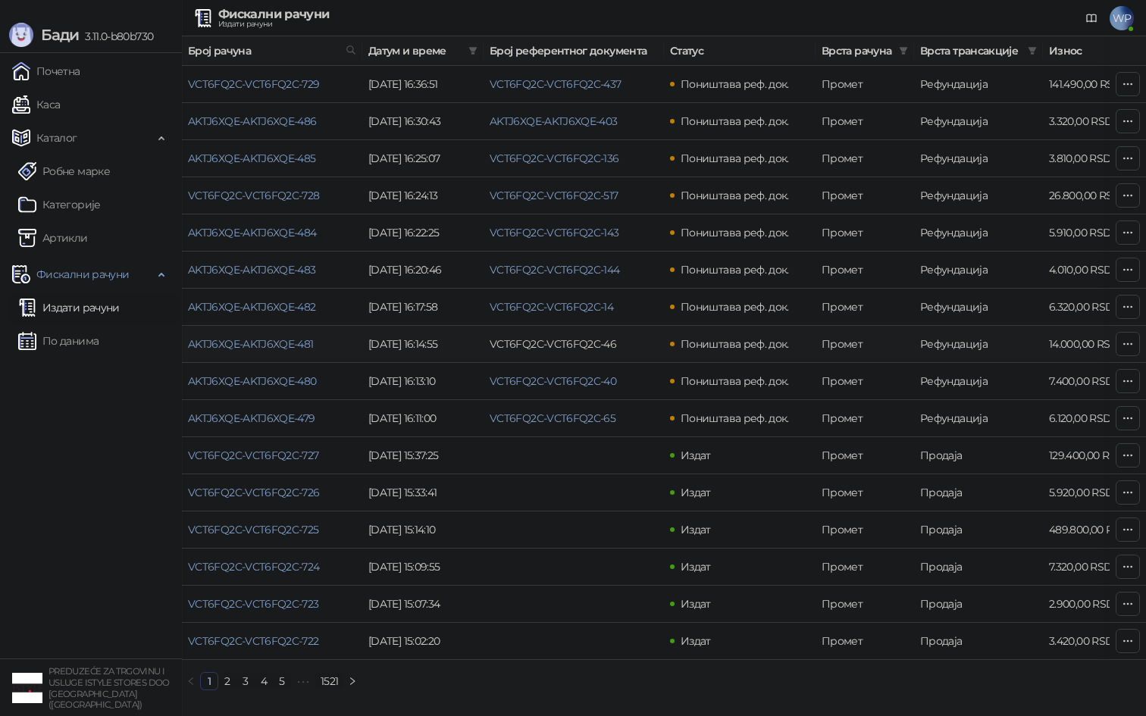
click at [531, 344] on link "VCT6FQ2C-VCT6FQ2C-46" at bounding box center [553, 344] width 127 height 14
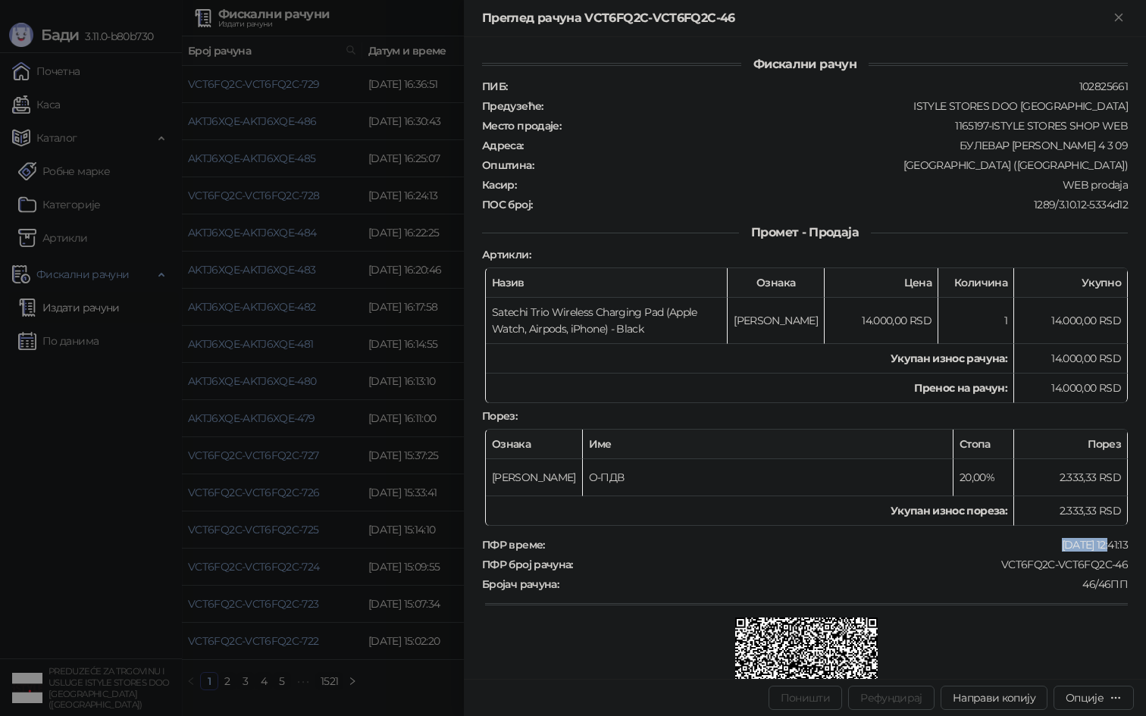
drag, startPoint x: 1043, startPoint y: 540, endPoint x: 1094, endPoint y: 543, distance: 50.9
click at [1094, 543] on div "[DATE] 12:41:13" at bounding box center [837, 545] width 583 height 14
drag, startPoint x: 1046, startPoint y: 377, endPoint x: 1098, endPoint y: 382, distance: 52.5
click at [1098, 382] on td "14.000,00 RSD" at bounding box center [1071, 389] width 114 height 30
click at [5, 471] on div at bounding box center [573, 358] width 1146 height 716
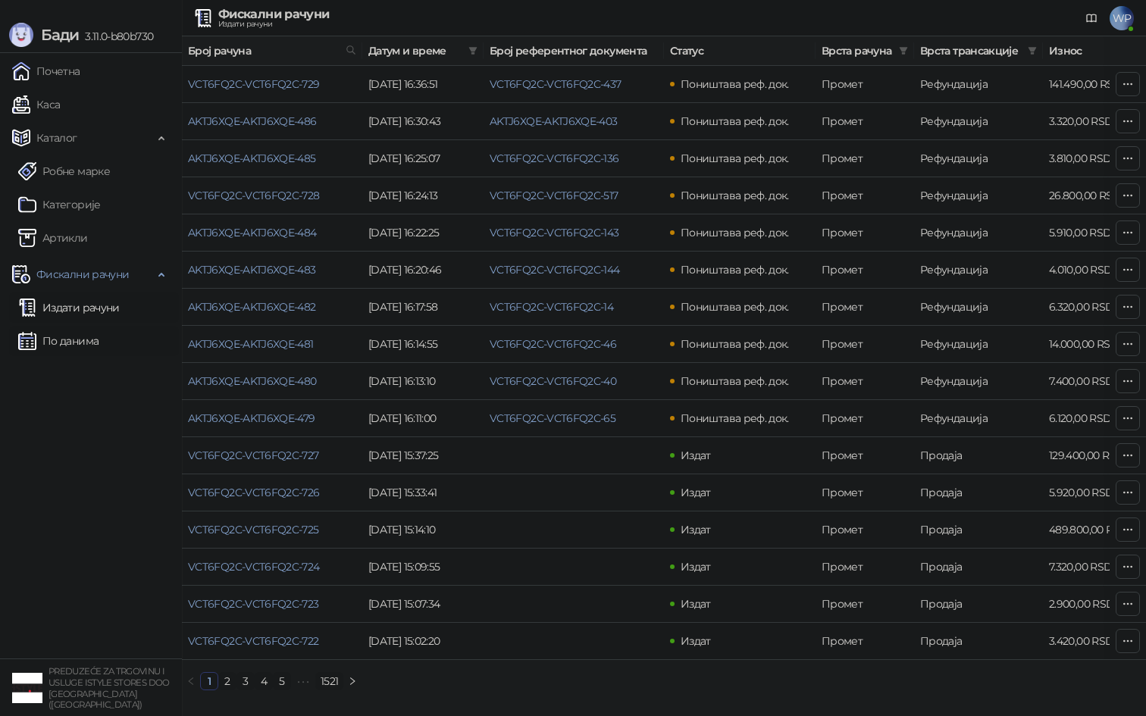
click at [92, 343] on link "По данима" at bounding box center [58, 341] width 80 height 30
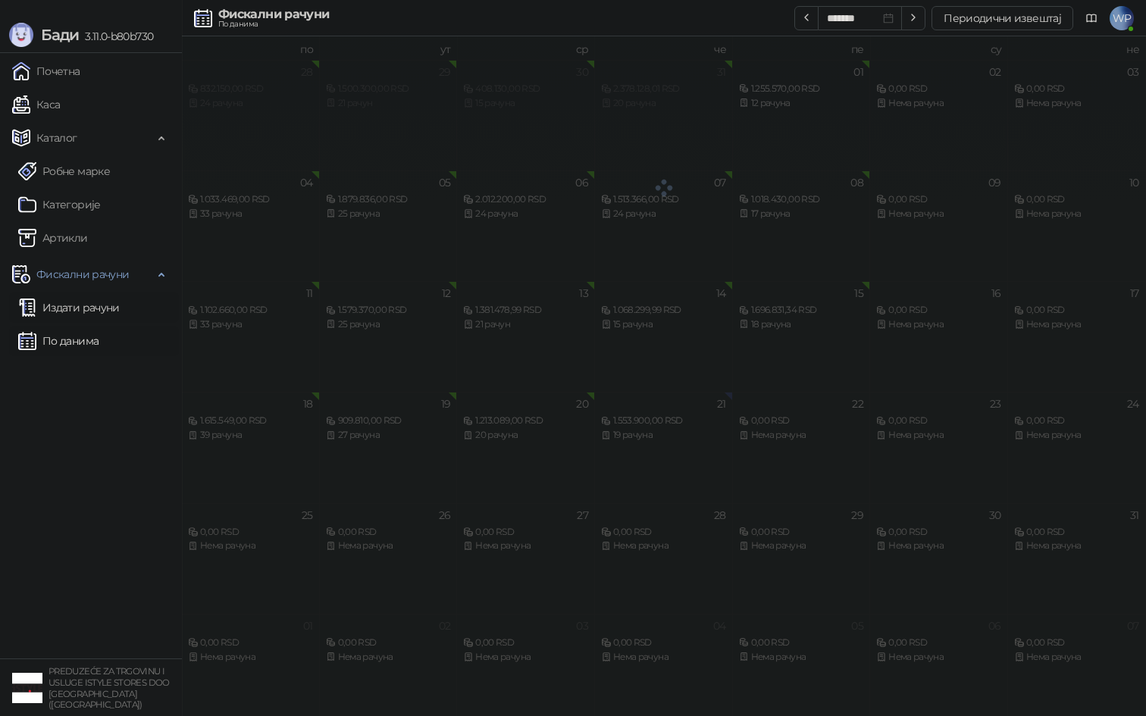
click at [89, 309] on link "Издати рачуни" at bounding box center [69, 308] width 102 height 30
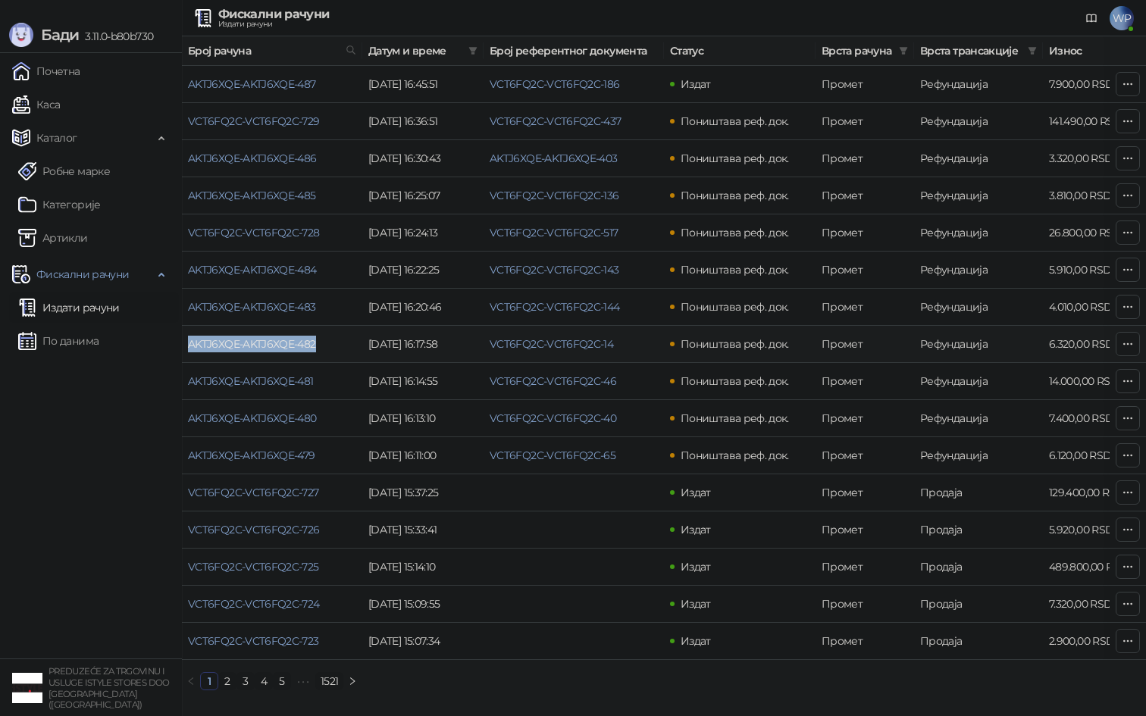
drag, startPoint x: 324, startPoint y: 345, endPoint x: 187, endPoint y: 343, distance: 137.2
click at [187, 343] on td "AKTJ6XQE-AKTJ6XQE-482" at bounding box center [272, 344] width 180 height 37
drag, startPoint x: 624, startPoint y: 343, endPoint x: 491, endPoint y: 343, distance: 132.6
click at [491, 343] on td "VCT6FQ2C-VCT6FQ2C-14" at bounding box center [574, 344] width 180 height 37
click at [581, 341] on link "VCT6FQ2C-VCT6FQ2C-14" at bounding box center [552, 344] width 124 height 14
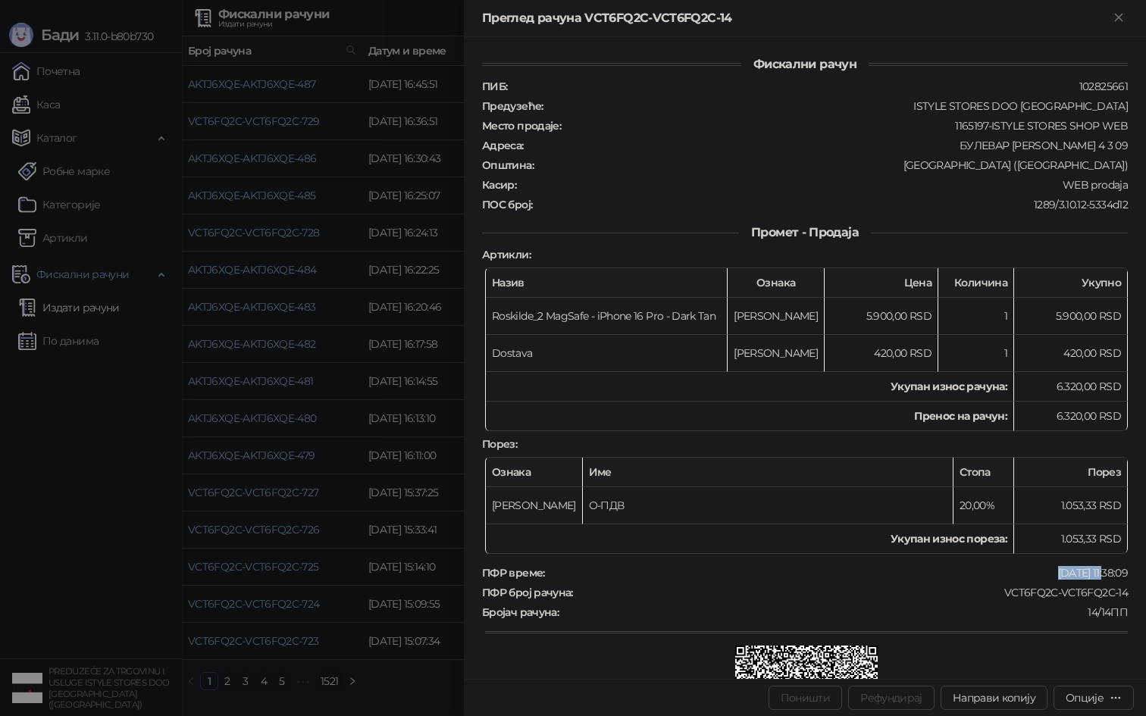
drag, startPoint x: 1039, startPoint y: 566, endPoint x: 1089, endPoint y: 571, distance: 50.2
click at [1089, 571] on div "[DATE] 11:38:09" at bounding box center [837, 573] width 583 height 14
drag, startPoint x: 1047, startPoint y: 410, endPoint x: 1090, endPoint y: 405, distance: 42.8
click at [1091, 405] on td "6.320,00 RSD" at bounding box center [1071, 417] width 114 height 30
click at [1063, 415] on td "6.320,00 RSD" at bounding box center [1071, 417] width 114 height 30
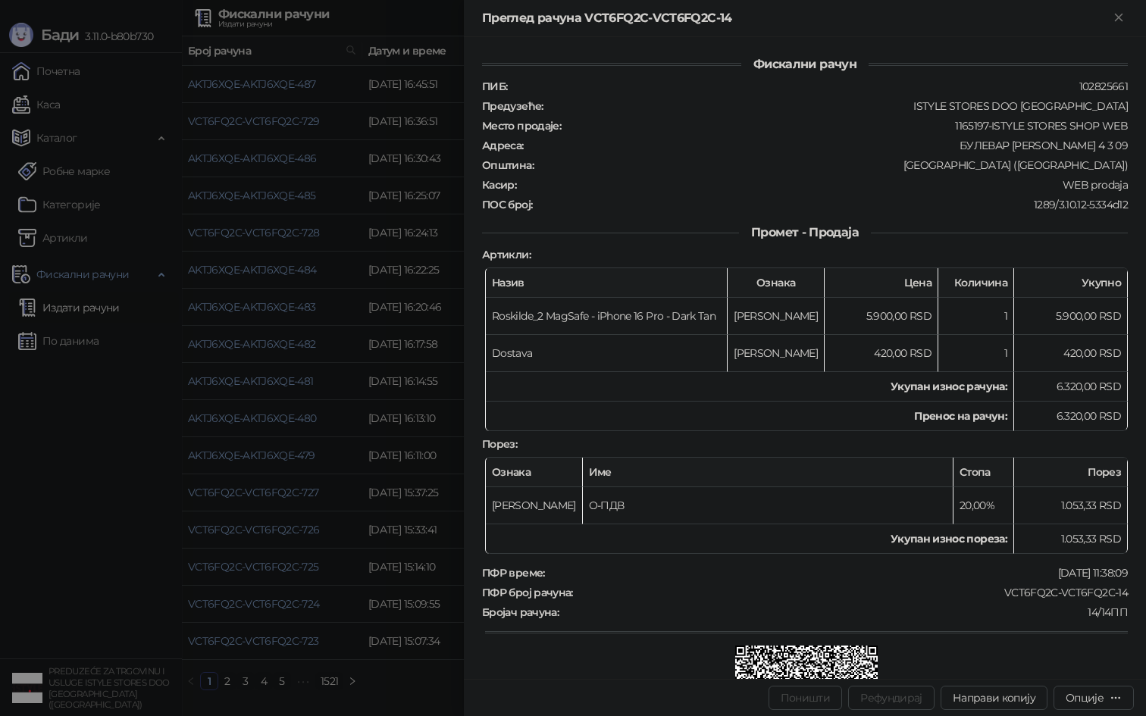
click at [1060, 408] on td "6.320,00 RSD" at bounding box center [1071, 417] width 114 height 30
click at [86, 400] on div at bounding box center [573, 358] width 1146 height 716
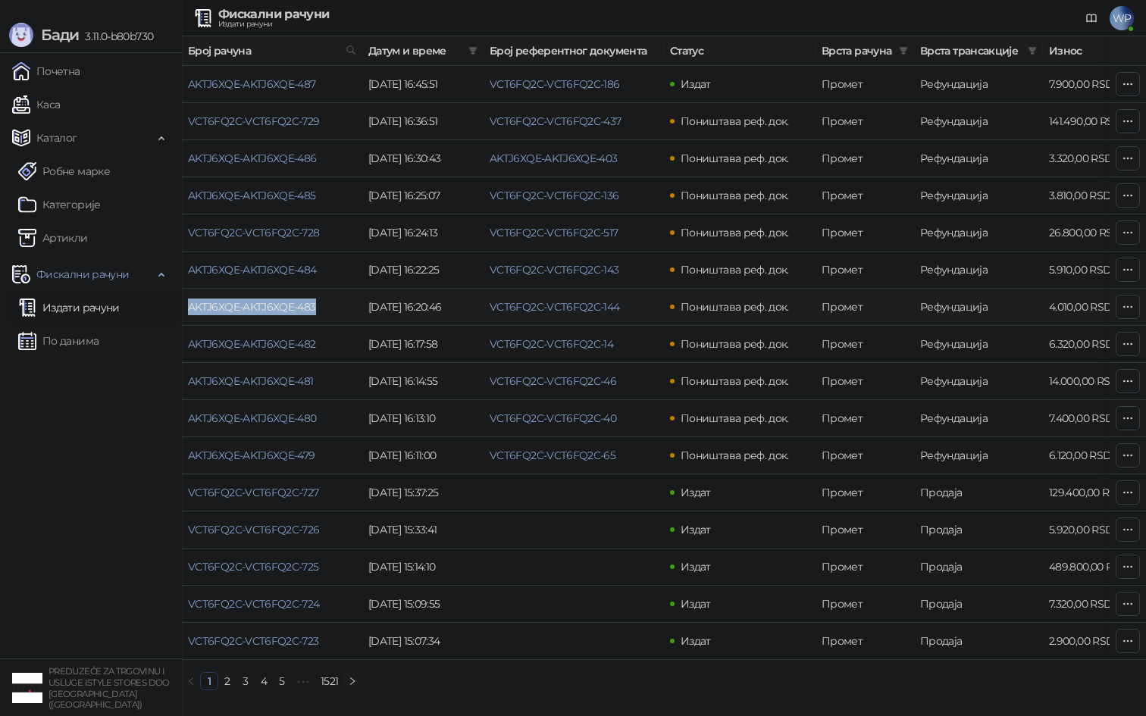
drag, startPoint x: 332, startPoint y: 304, endPoint x: 186, endPoint y: 309, distance: 146.4
click at [186, 309] on td "AKTJ6XQE-AKTJ6XQE-483" at bounding box center [272, 307] width 180 height 37
drag, startPoint x: 630, startPoint y: 305, endPoint x: 492, endPoint y: 312, distance: 138.1
click at [492, 312] on td "VCT6FQ2C-VCT6FQ2C-144" at bounding box center [574, 307] width 180 height 37
click at [515, 313] on link "VCT6FQ2C-VCT6FQ2C-144" at bounding box center [555, 307] width 130 height 14
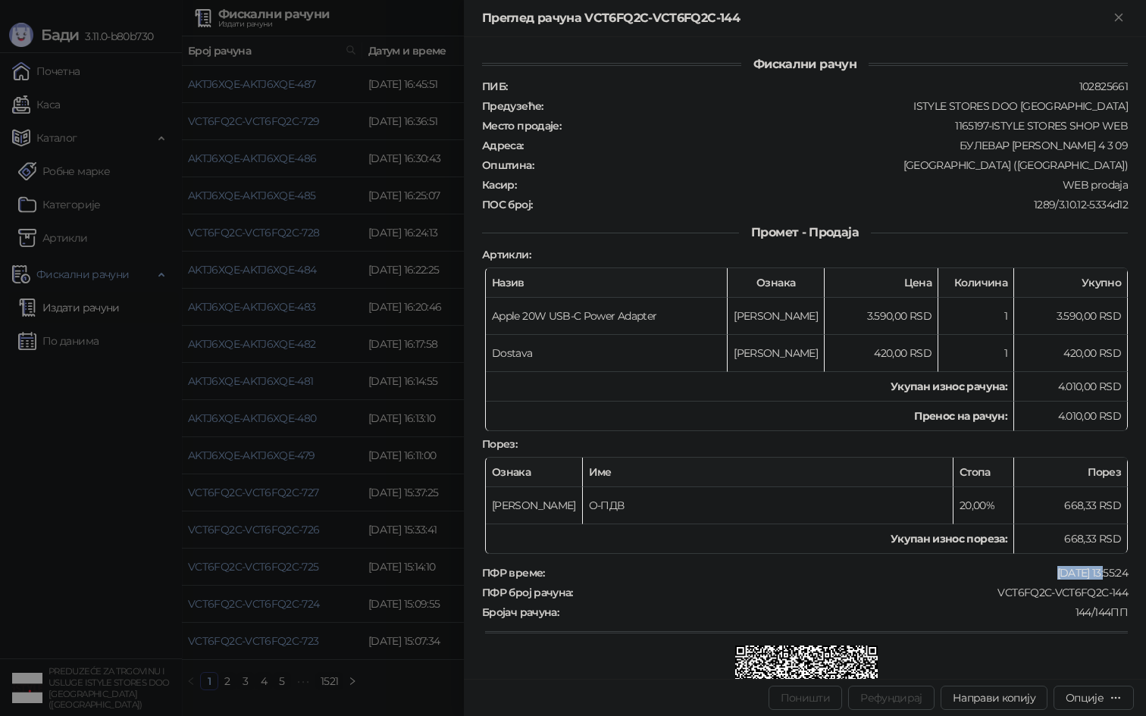
drag, startPoint x: 1040, startPoint y: 559, endPoint x: 1088, endPoint y: 561, distance: 47.8
click at [1088, 566] on div "[DATE] 13:55:24" at bounding box center [837, 573] width 583 height 14
click at [1079, 410] on td "4.010,00 RSD" at bounding box center [1071, 417] width 114 height 30
click at [27, 529] on div at bounding box center [573, 358] width 1146 height 716
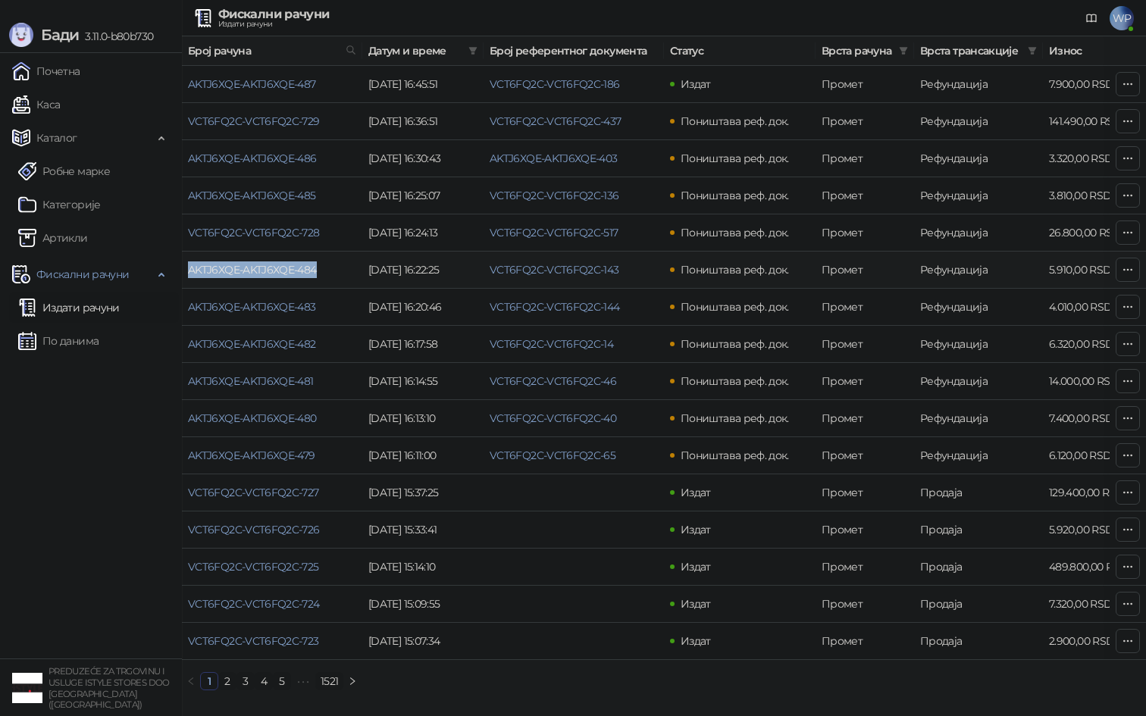
drag, startPoint x: 328, startPoint y: 269, endPoint x: 183, endPoint y: 272, distance: 144.8
click at [183, 272] on td "AKTJ6XQE-AKTJ6XQE-484" at bounding box center [272, 270] width 180 height 37
drag, startPoint x: 613, startPoint y: 272, endPoint x: 492, endPoint y: 272, distance: 121.3
click at [492, 272] on td "VCT6FQ2C-VCT6FQ2C-143" at bounding box center [574, 270] width 180 height 37
click at [547, 273] on link "VCT6FQ2C-VCT6FQ2C-143" at bounding box center [555, 270] width 130 height 14
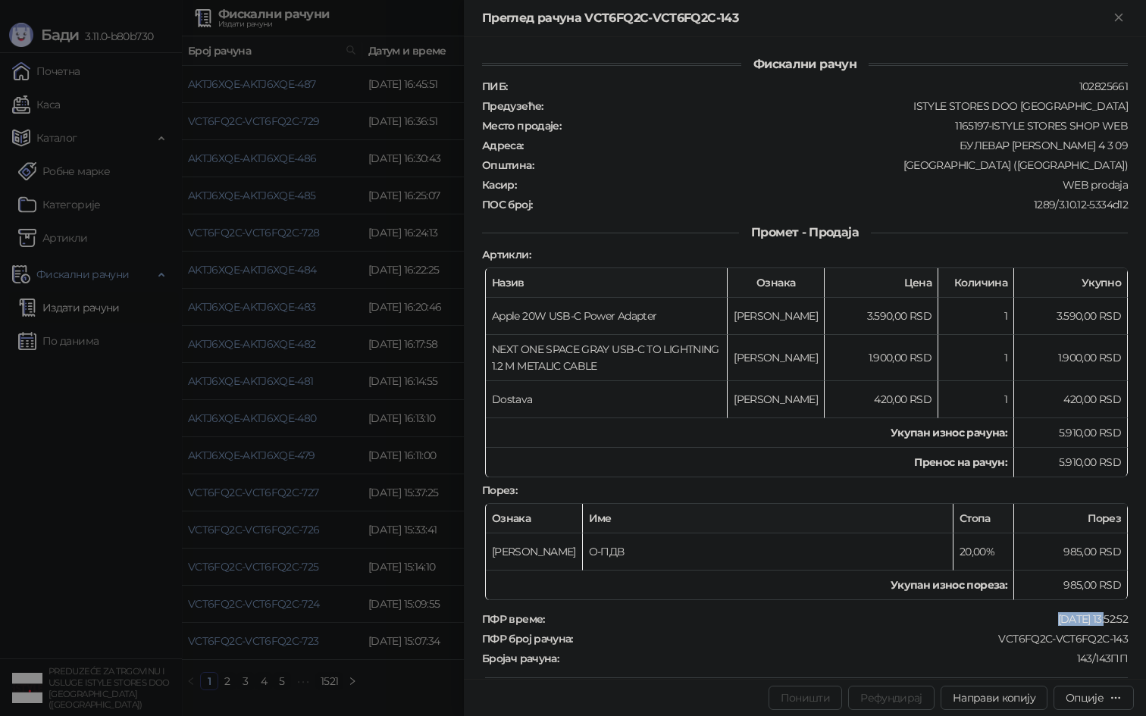
drag, startPoint x: 1041, startPoint y: 606, endPoint x: 1091, endPoint y: 609, distance: 49.4
click at [1091, 612] on div "[DATE] 13:52:52" at bounding box center [837, 619] width 583 height 14
click at [1069, 456] on td "5.910,00 RSD" at bounding box center [1071, 463] width 114 height 30
click at [365, 321] on div at bounding box center [573, 358] width 1146 height 716
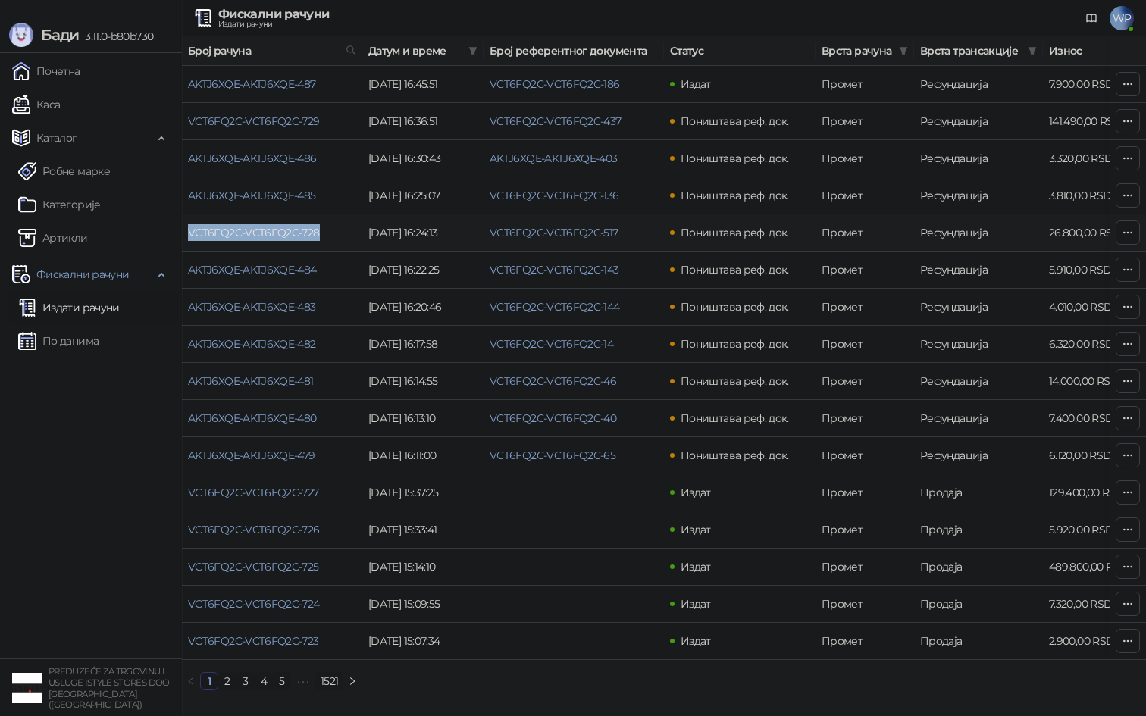
drag, startPoint x: 327, startPoint y: 234, endPoint x: 185, endPoint y: 233, distance: 141.7
click at [185, 233] on td "VCT6FQ2C-VCT6FQ2C-728" at bounding box center [272, 232] width 180 height 37
drag, startPoint x: 631, startPoint y: 233, endPoint x: 487, endPoint y: 235, distance: 143.3
click at [487, 235] on td "VCT6FQ2C-VCT6FQ2C-517" at bounding box center [574, 232] width 180 height 37
click at [509, 237] on link "VCT6FQ2C-VCT6FQ2C-517" at bounding box center [554, 233] width 129 height 14
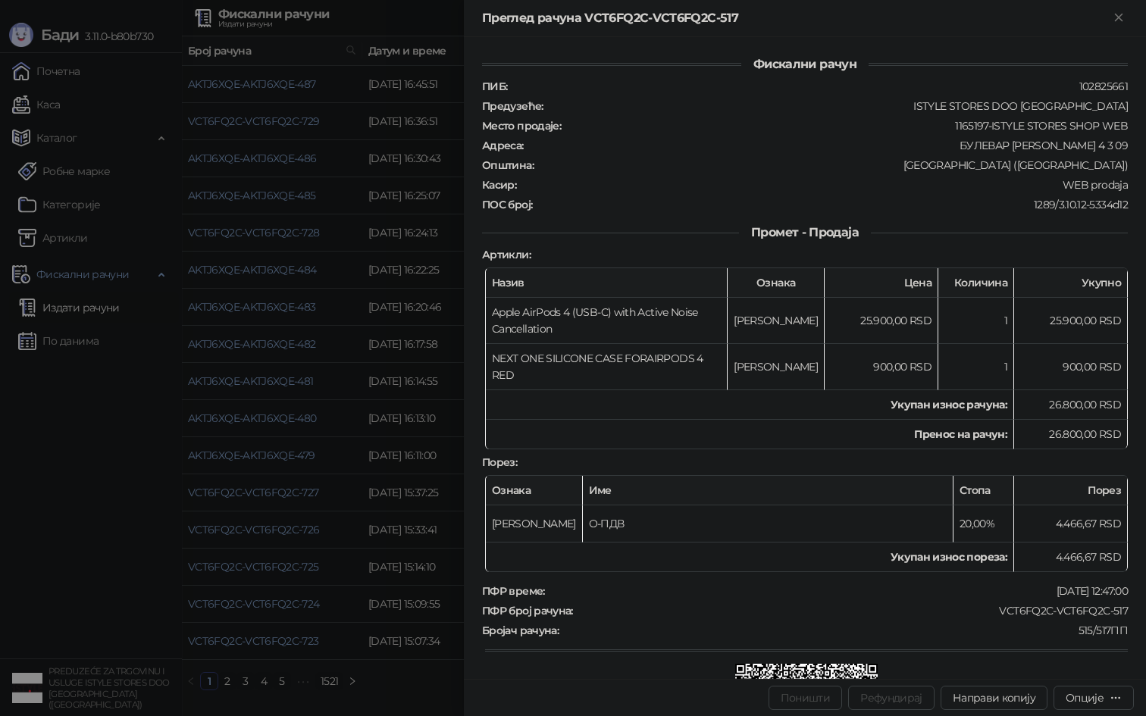
click at [1047, 557] on div "Фискални рачун ПИБ : 102825661 Предузеће : ISTYLE STORES DOO [GEOGRAPHIC_DATA] …" at bounding box center [805, 450] width 646 height 791
drag, startPoint x: 1039, startPoint y: 564, endPoint x: 1087, endPoint y: 562, distance: 47.8
click at [1087, 584] on div "[DATE] 12:47:00" at bounding box center [837, 591] width 583 height 14
click at [1065, 420] on td "26.800,00 RSD" at bounding box center [1071, 435] width 114 height 30
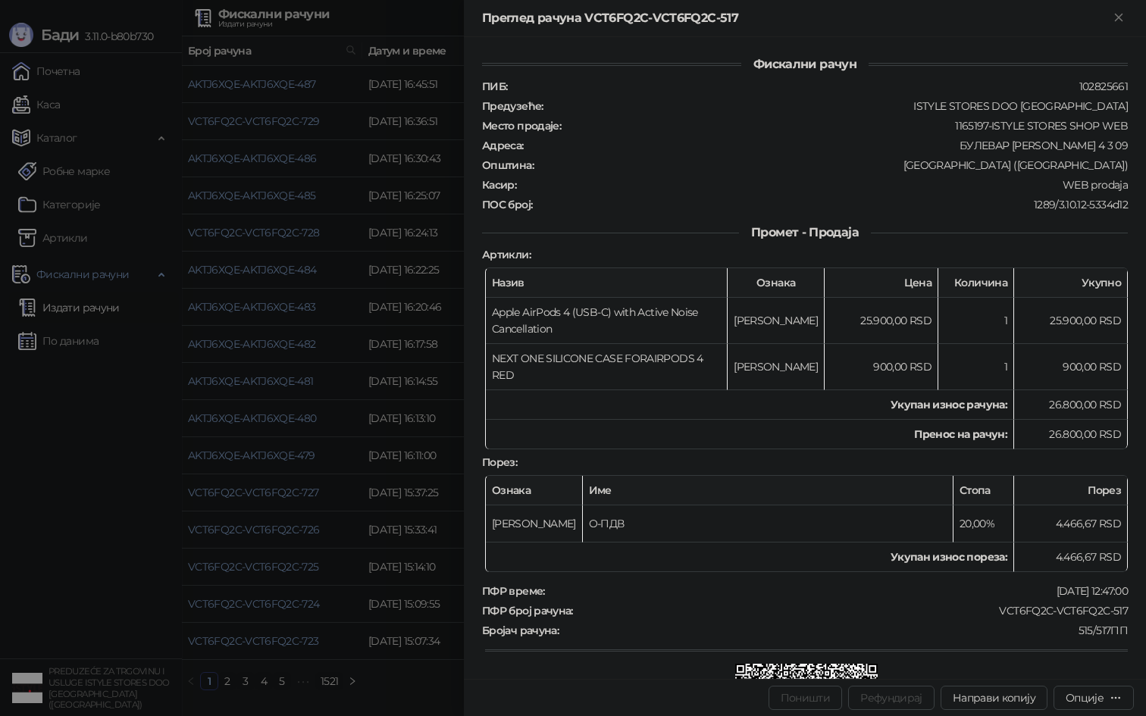
click at [55, 435] on div at bounding box center [573, 358] width 1146 height 716
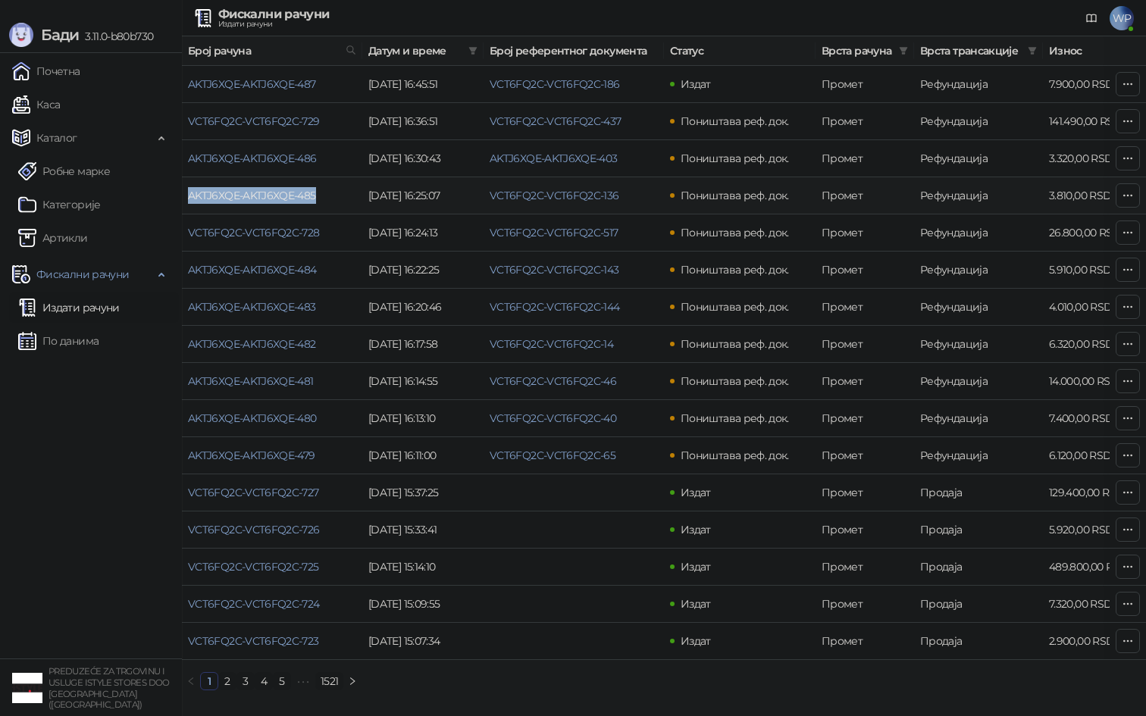
drag, startPoint x: 330, startPoint y: 193, endPoint x: 186, endPoint y: 191, distance: 144.0
click at [186, 191] on td "AKTJ6XQE-AKTJ6XQE-485" at bounding box center [272, 195] width 180 height 37
drag, startPoint x: 631, startPoint y: 201, endPoint x: 487, endPoint y: 202, distance: 143.2
click at [487, 202] on td "VCT6FQ2C-VCT6FQ2C-136" at bounding box center [574, 195] width 180 height 37
click at [584, 190] on link "VCT6FQ2C-VCT6FQ2C-136" at bounding box center [555, 196] width 130 height 14
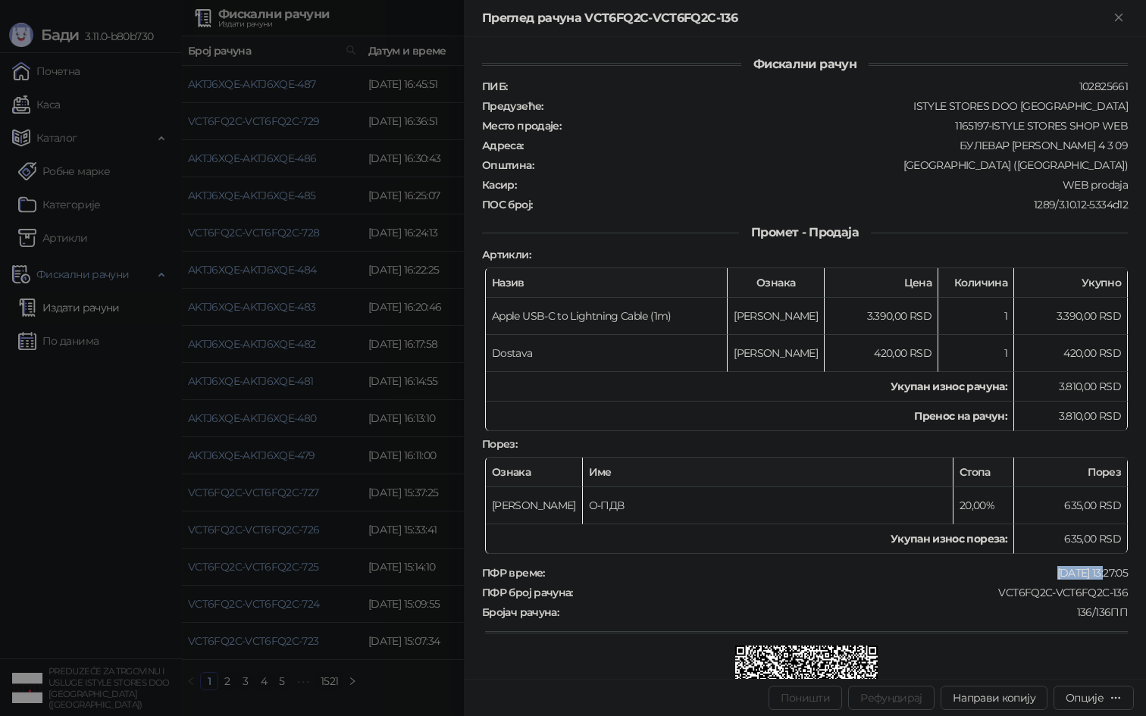
drag, startPoint x: 1035, startPoint y: 559, endPoint x: 1090, endPoint y: 569, distance: 56.3
click at [1090, 569] on div "[DATE] 13:27:05" at bounding box center [837, 573] width 583 height 14
click at [1071, 405] on td "3.810,00 RSD" at bounding box center [1071, 417] width 114 height 30
click at [0, 478] on div at bounding box center [573, 358] width 1146 height 716
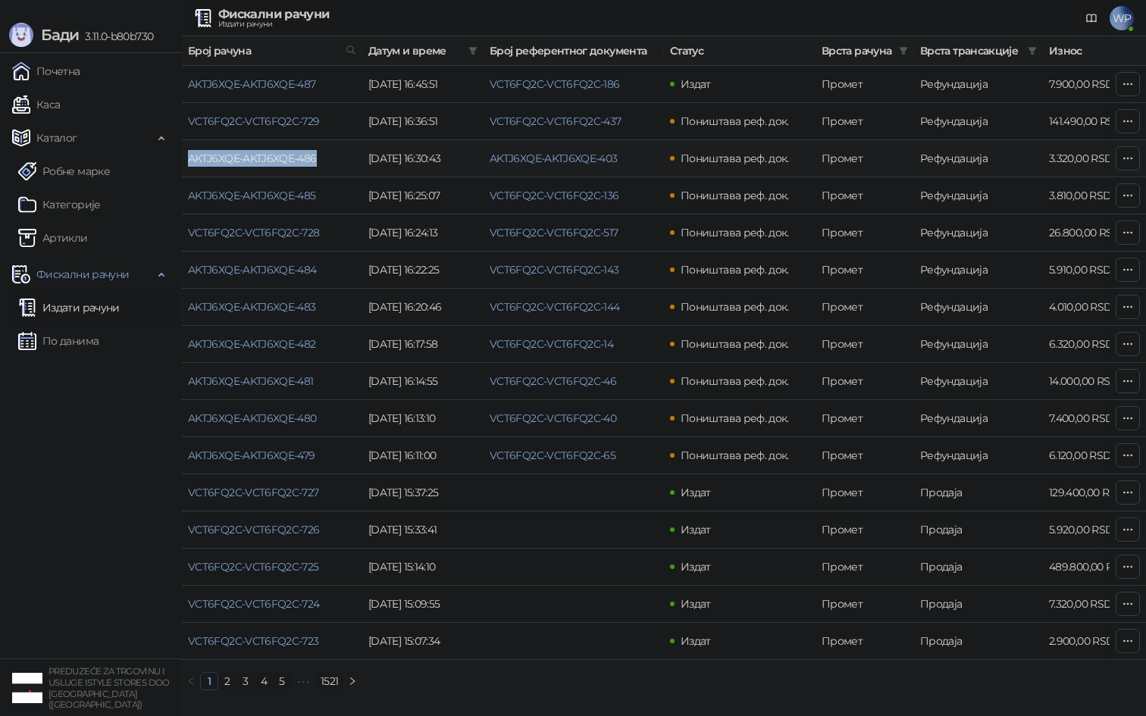
drag, startPoint x: 324, startPoint y: 154, endPoint x: 188, endPoint y: 155, distance: 136.4
click at [188, 155] on td "AKTJ6XQE-AKTJ6XQE-486" at bounding box center [272, 158] width 180 height 37
drag, startPoint x: 636, startPoint y: 157, endPoint x: 482, endPoint y: 158, distance: 153.9
click at [482, 158] on tr "AKTJ6XQE-AKTJ6XQE-486 [DATE] 16:30:43 AKTJ6XQE-AKTJ6XQE-403 Поништава реф. док.…" at bounding box center [864, 158] width 1364 height 37
click at [546, 155] on link "AKTJ6XQE-AKTJ6XQE-403" at bounding box center [554, 159] width 128 height 14
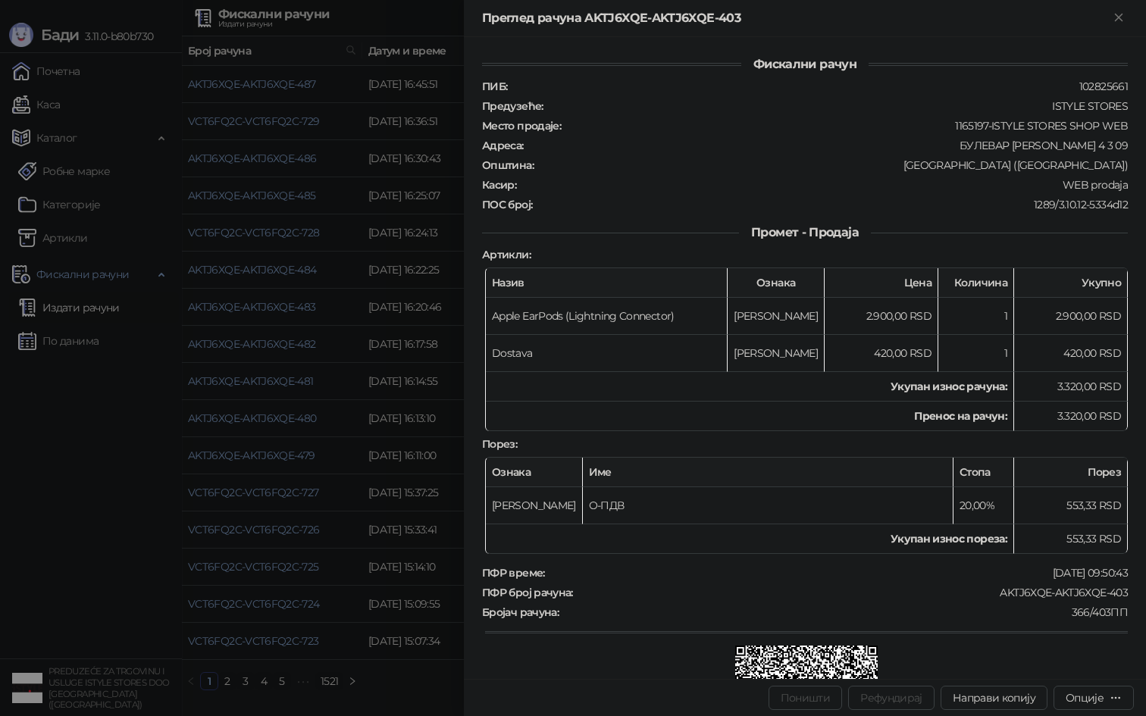
click at [1048, 567] on div "[DATE] 09:50:43" at bounding box center [837, 573] width 583 height 14
click at [1078, 405] on td "3.320,00 RSD" at bounding box center [1071, 417] width 114 height 30
click at [44, 471] on div at bounding box center [573, 358] width 1146 height 716
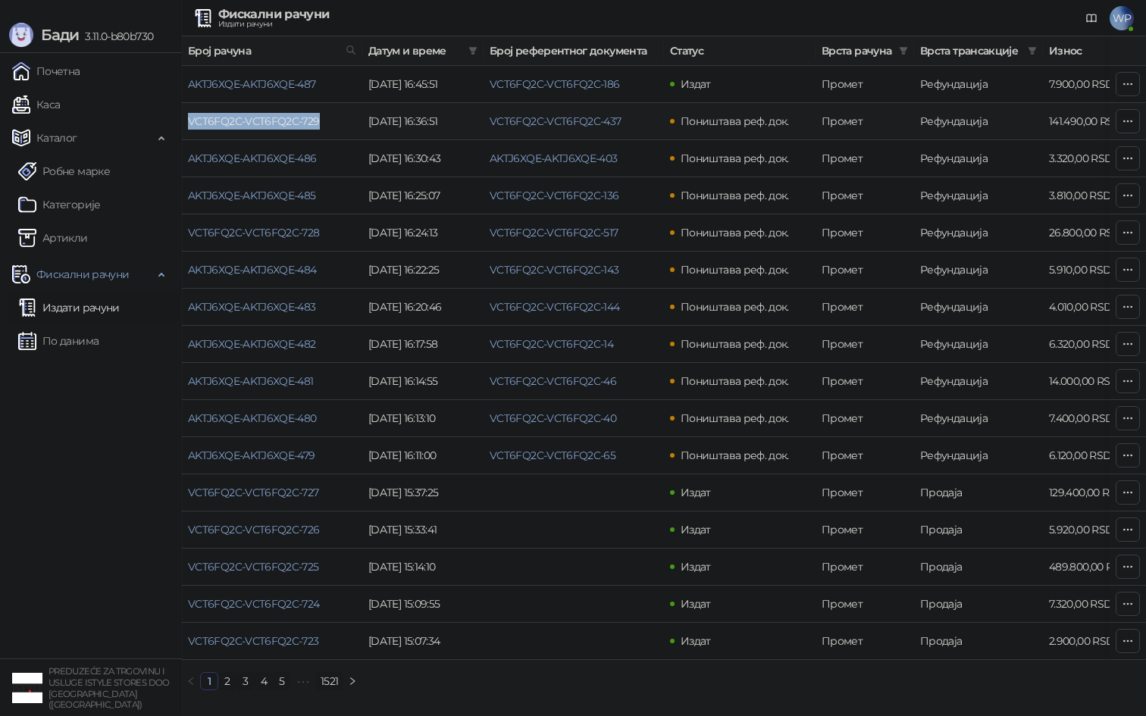
drag, startPoint x: 328, startPoint y: 115, endPoint x: 188, endPoint y: 111, distance: 140.3
click at [188, 111] on td "VCT6FQ2C-VCT6FQ2C-729" at bounding box center [272, 121] width 180 height 37
drag, startPoint x: 587, startPoint y: 122, endPoint x: 490, endPoint y: 123, distance: 97.0
click at [490, 123] on td "VCT6FQ2C-VCT6FQ2C-437" at bounding box center [574, 121] width 180 height 37
click at [573, 119] on link "VCT6FQ2C-VCT6FQ2C-437" at bounding box center [556, 121] width 132 height 14
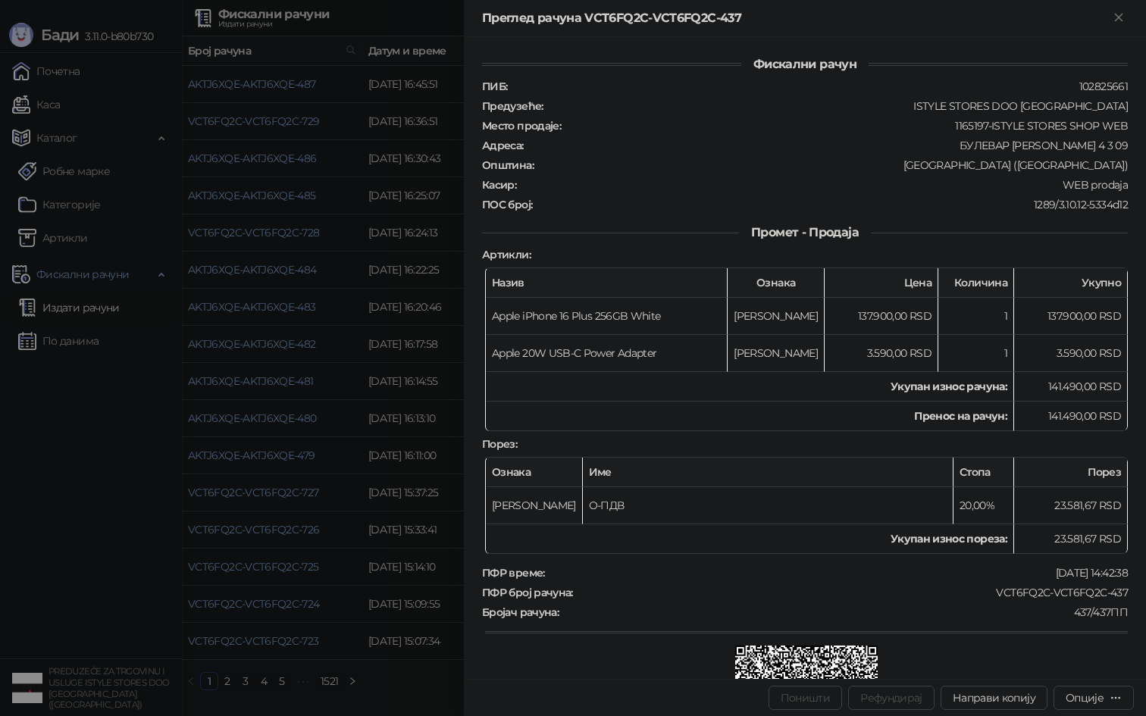
click at [1060, 568] on div "[DATE] 14:42:38" at bounding box center [837, 573] width 583 height 14
click at [1069, 377] on td "141.490,00 RSD" at bounding box center [1071, 387] width 114 height 30
click at [56, 493] on div at bounding box center [573, 358] width 1146 height 716
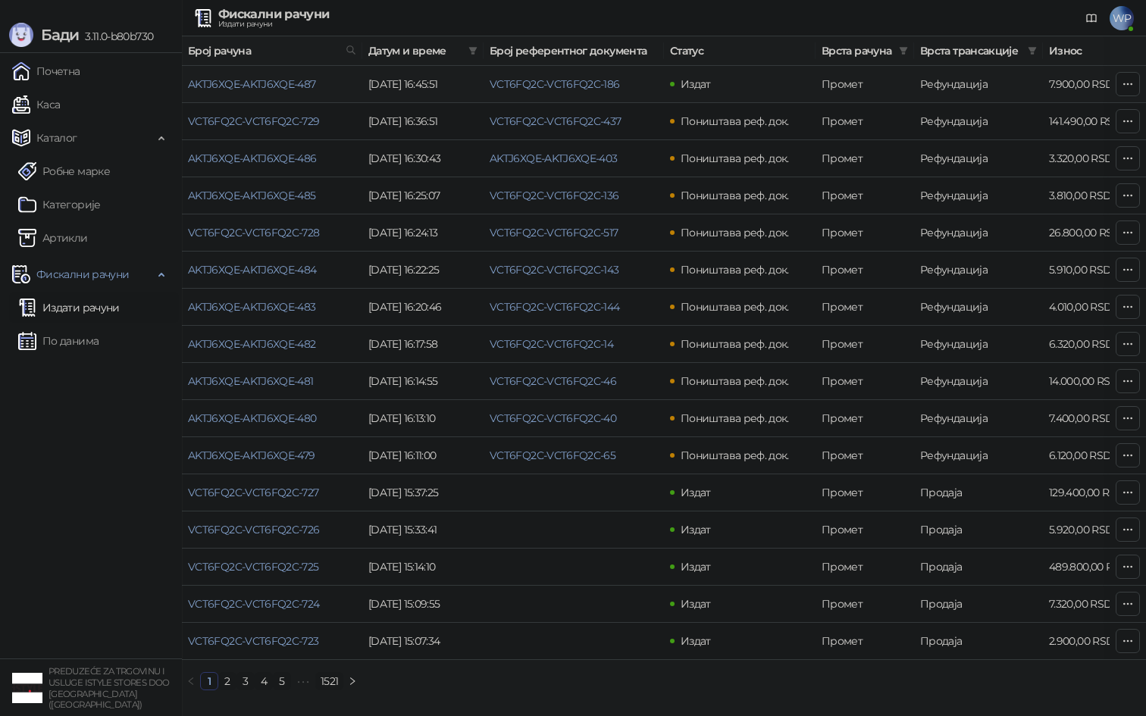
click at [324, 85] on td "AKTJ6XQE-AKTJ6XQE-487" at bounding box center [272, 84] width 180 height 37
drag, startPoint x: 330, startPoint y: 82, endPoint x: 189, endPoint y: 82, distance: 141.0
click at [189, 82] on td "AKTJ6XQE-AKTJ6XQE-487" at bounding box center [272, 84] width 180 height 37
drag, startPoint x: 631, startPoint y: 86, endPoint x: 489, endPoint y: 87, distance: 141.7
click at [489, 87] on td "VCT6FQ2C-VCT6FQ2C-186" at bounding box center [574, 84] width 180 height 37
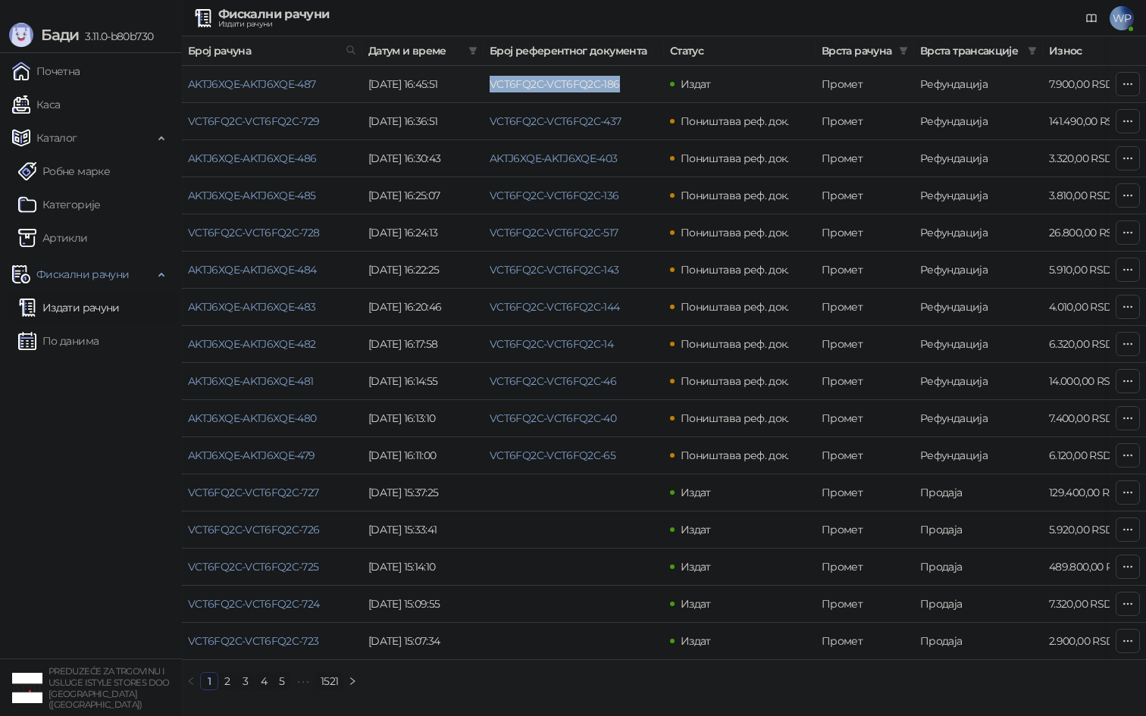
click at [565, 81] on link "VCT6FQ2C-VCT6FQ2C-186" at bounding box center [555, 84] width 130 height 14
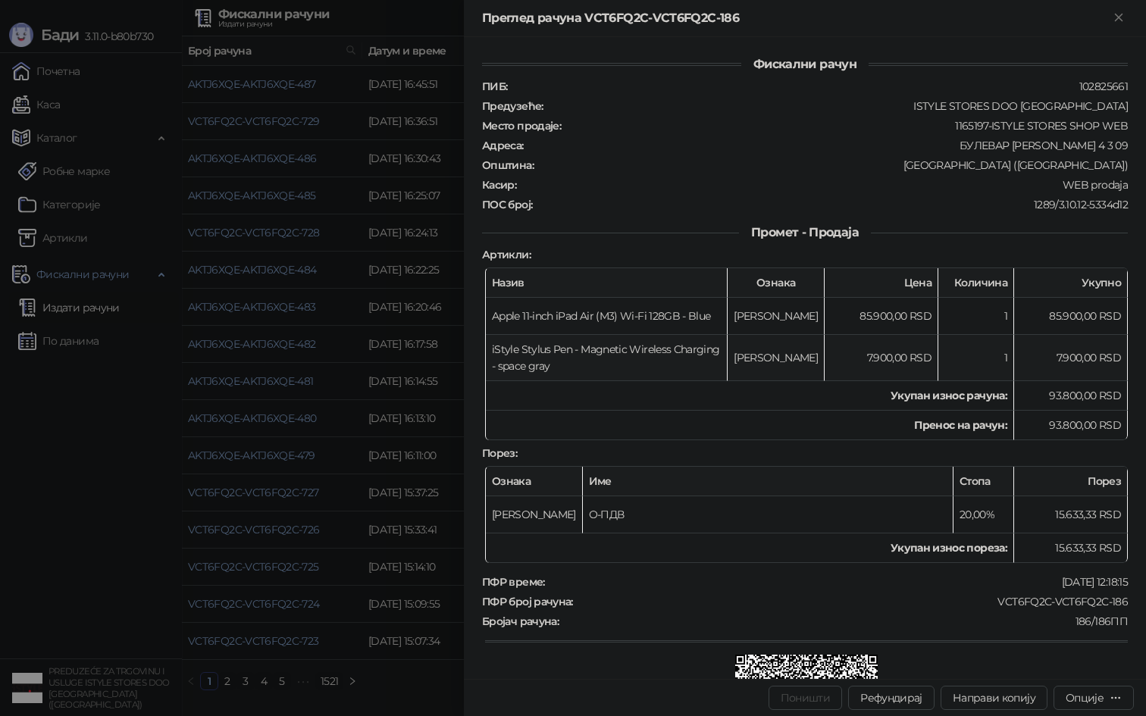
click at [1066, 352] on td "7.900,00 RSD" at bounding box center [1071, 358] width 114 height 46
drag, startPoint x: 1043, startPoint y: 572, endPoint x: 1094, endPoint y: 571, distance: 50.8
click at [1094, 575] on div "[DATE] 12:18:15" at bounding box center [837, 582] width 583 height 14
click at [127, 465] on div at bounding box center [573, 358] width 1146 height 716
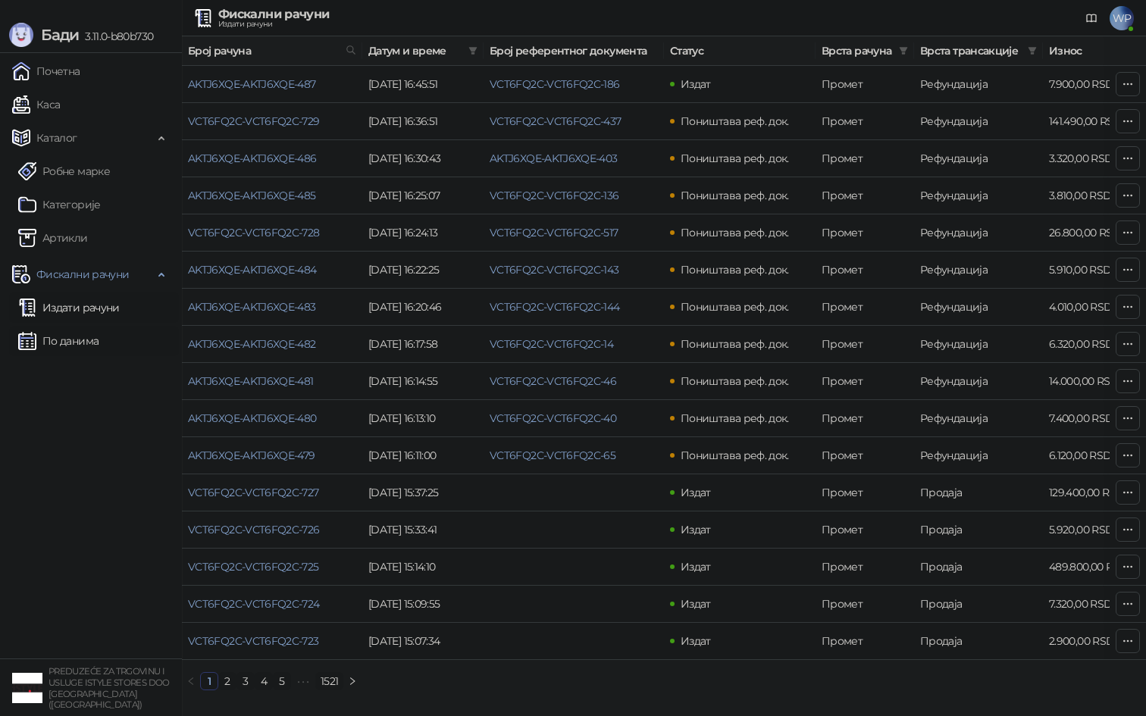
click at [52, 344] on link "По данима" at bounding box center [58, 341] width 80 height 30
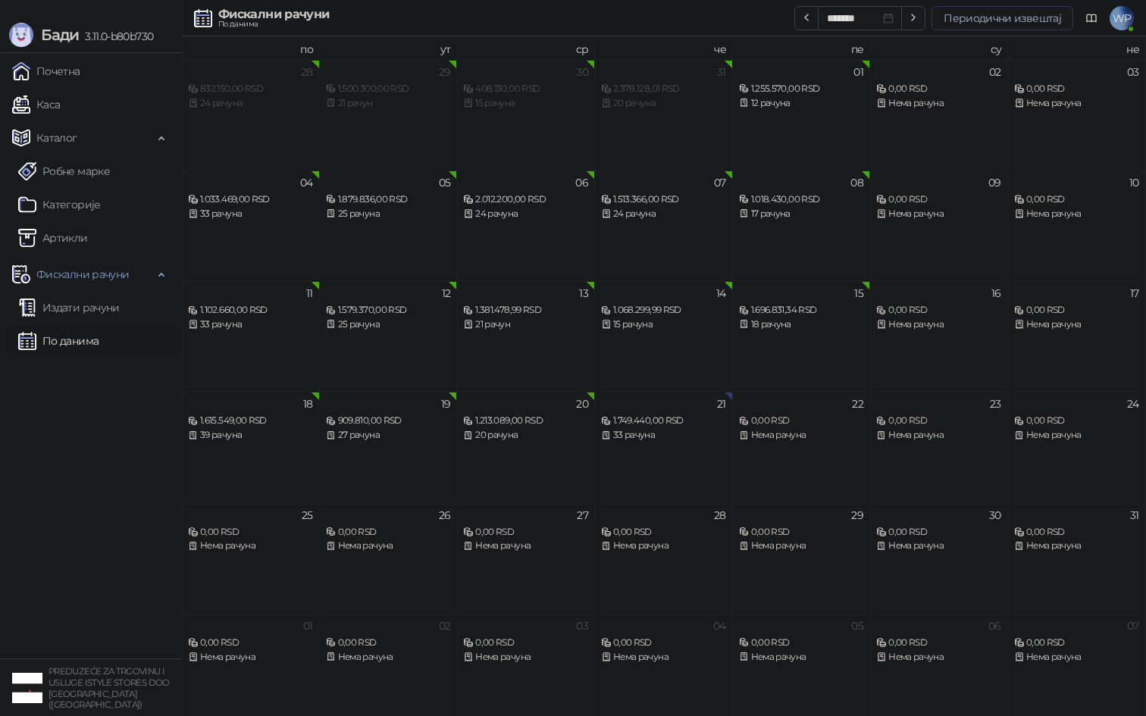
click at [966, 17] on button "Периодични извештај" at bounding box center [1002, 18] width 142 height 24
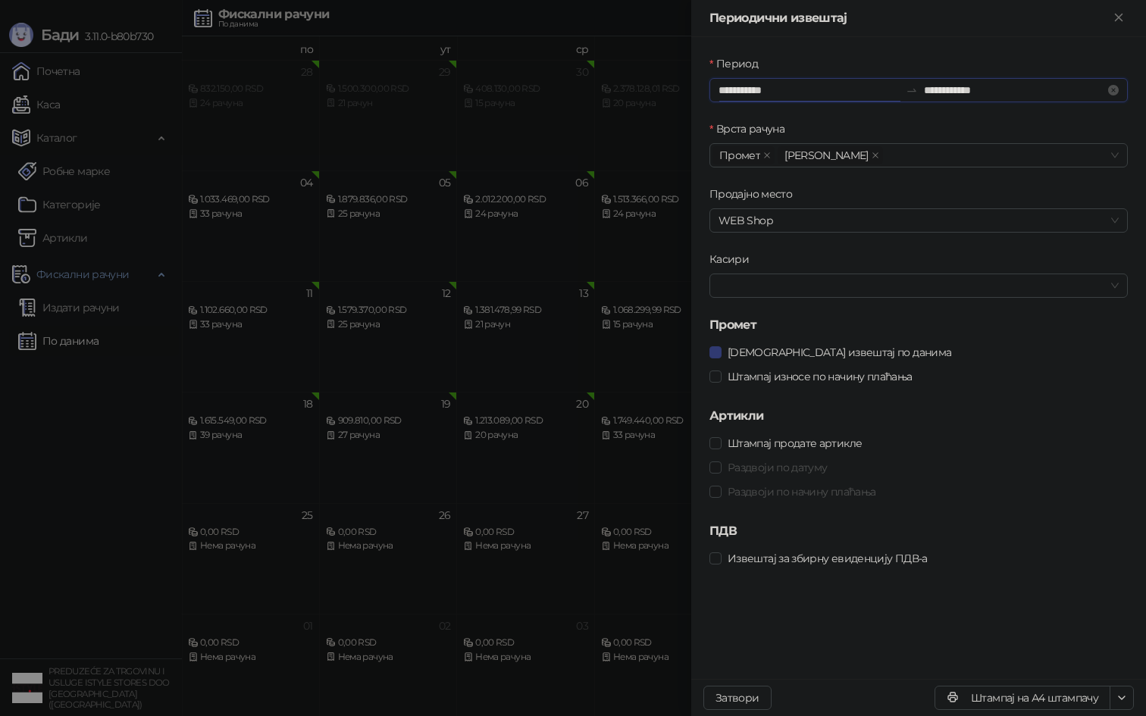
click at [776, 96] on input "**********" at bounding box center [809, 90] width 181 height 17
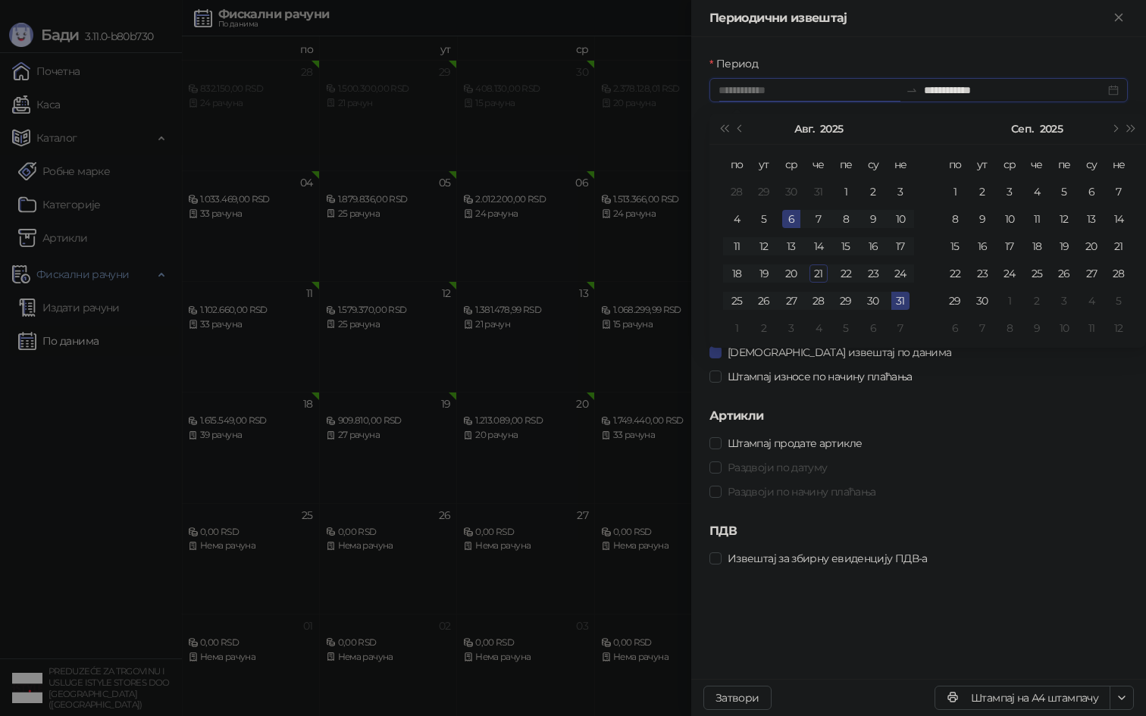
type input "**********"
click at [813, 273] on div "21" at bounding box center [818, 274] width 18 height 18
type input "**********"
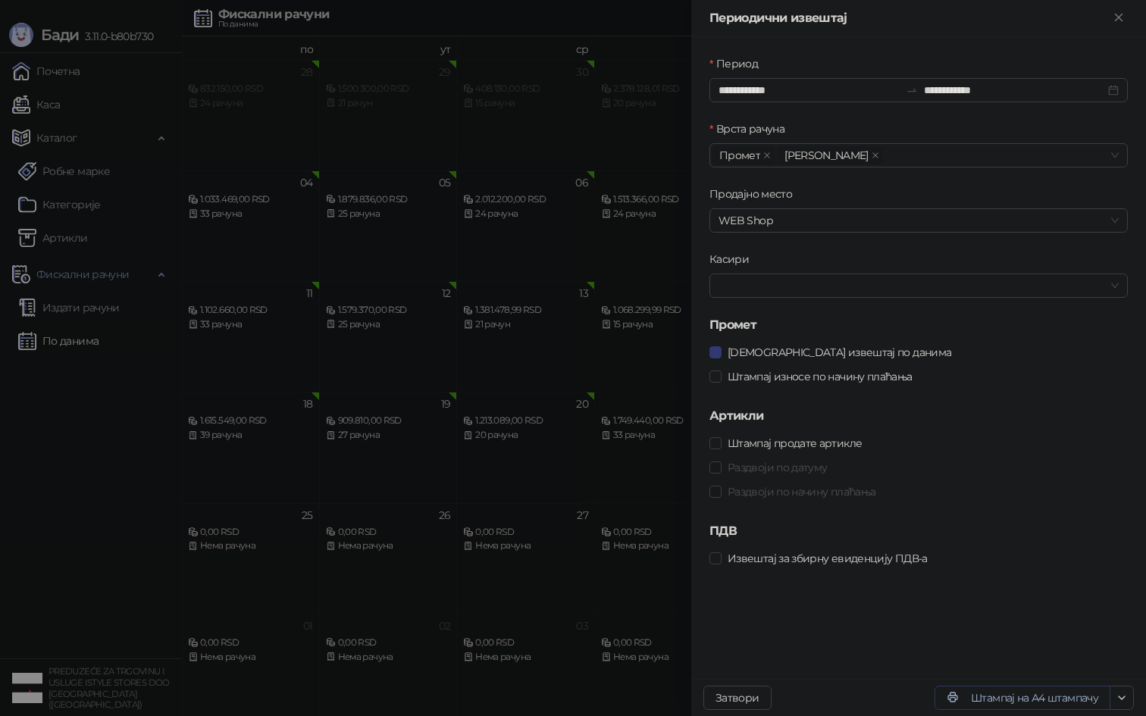
click at [985, 698] on button "Штампај на А4 штампачу" at bounding box center [1023, 698] width 176 height 24
click at [35, 95] on div at bounding box center [573, 358] width 1146 height 716
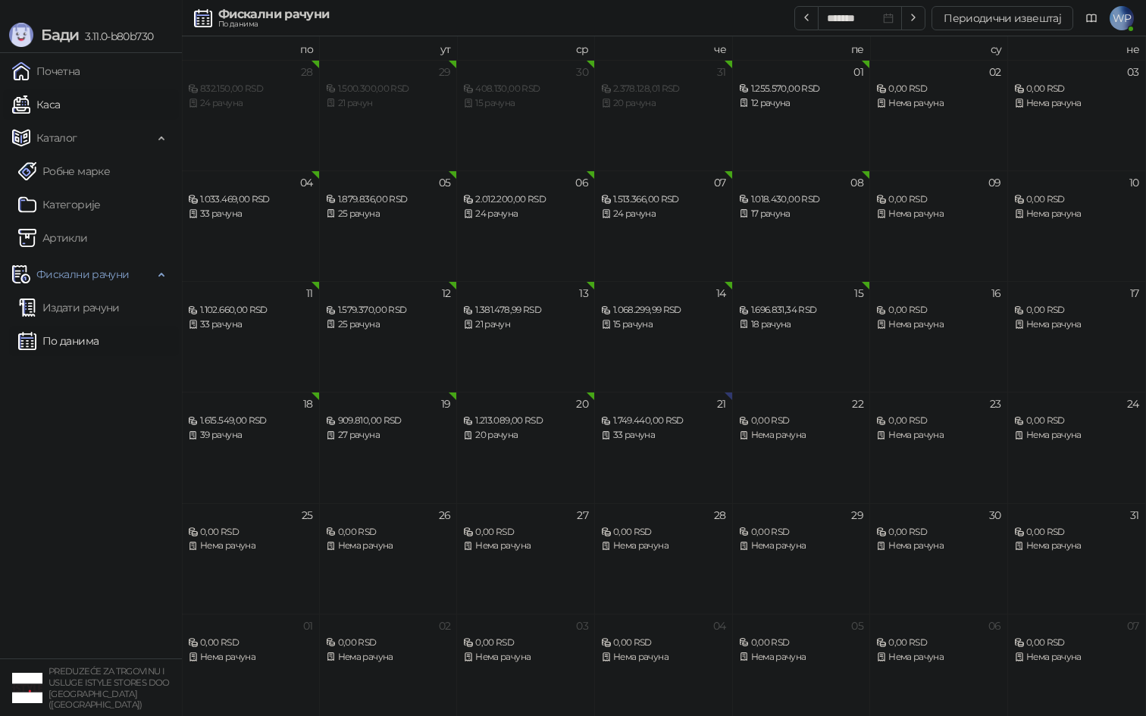
click at [60, 103] on link "Каса" at bounding box center [36, 104] width 48 height 30
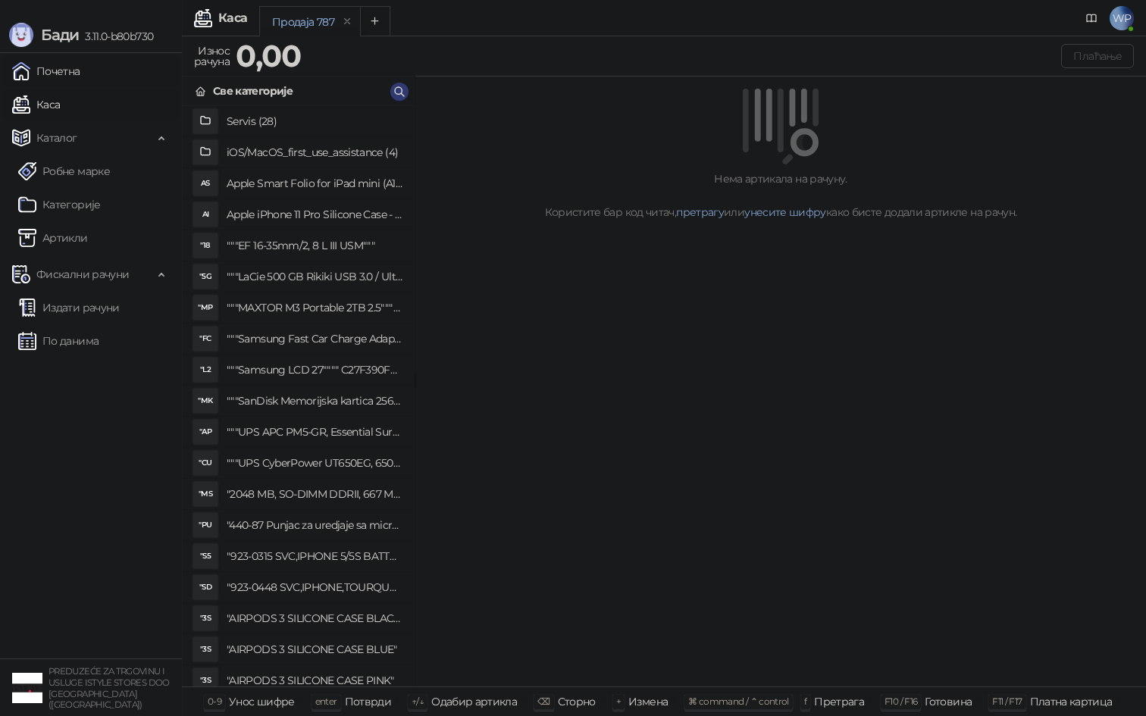
click at [67, 77] on link "Почетна" at bounding box center [46, 71] width 68 height 30
